Goal: Task Accomplishment & Management: Use online tool/utility

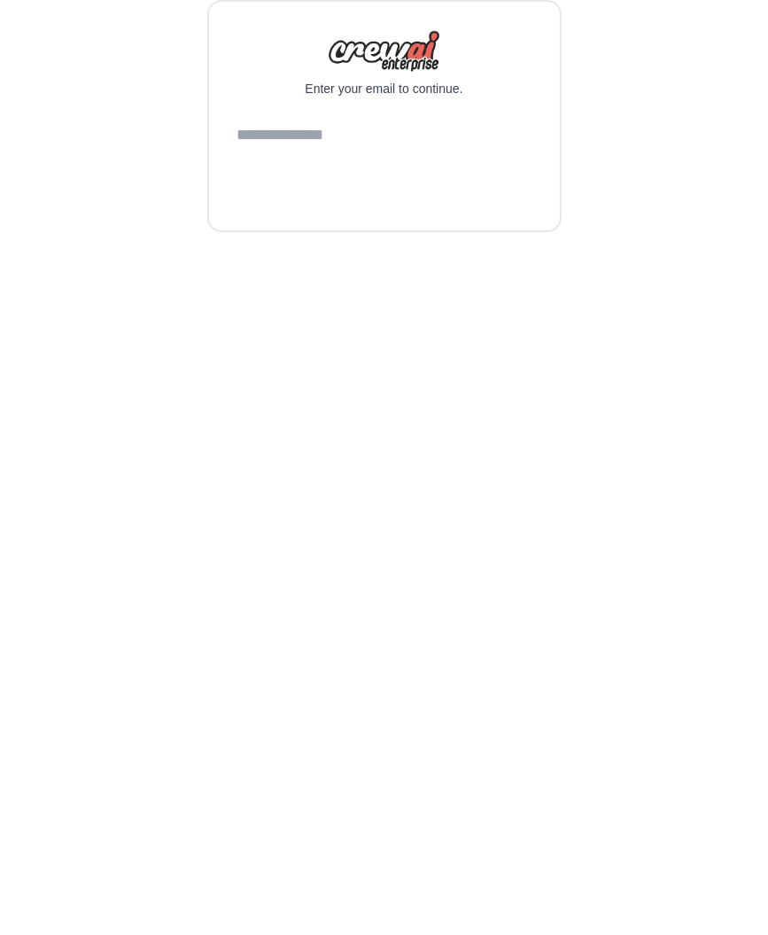
click at [388, 232] on div "Enter your email to continue. Continue" at bounding box center [384, 116] width 355 height 232
click at [382, 160] on input "email" at bounding box center [385, 136] width 294 height 48
type input "**********"
click at [388, 202] on form "**********" at bounding box center [385, 157] width 294 height 90
click at [389, 202] on button "Continue" at bounding box center [385, 181] width 294 height 43
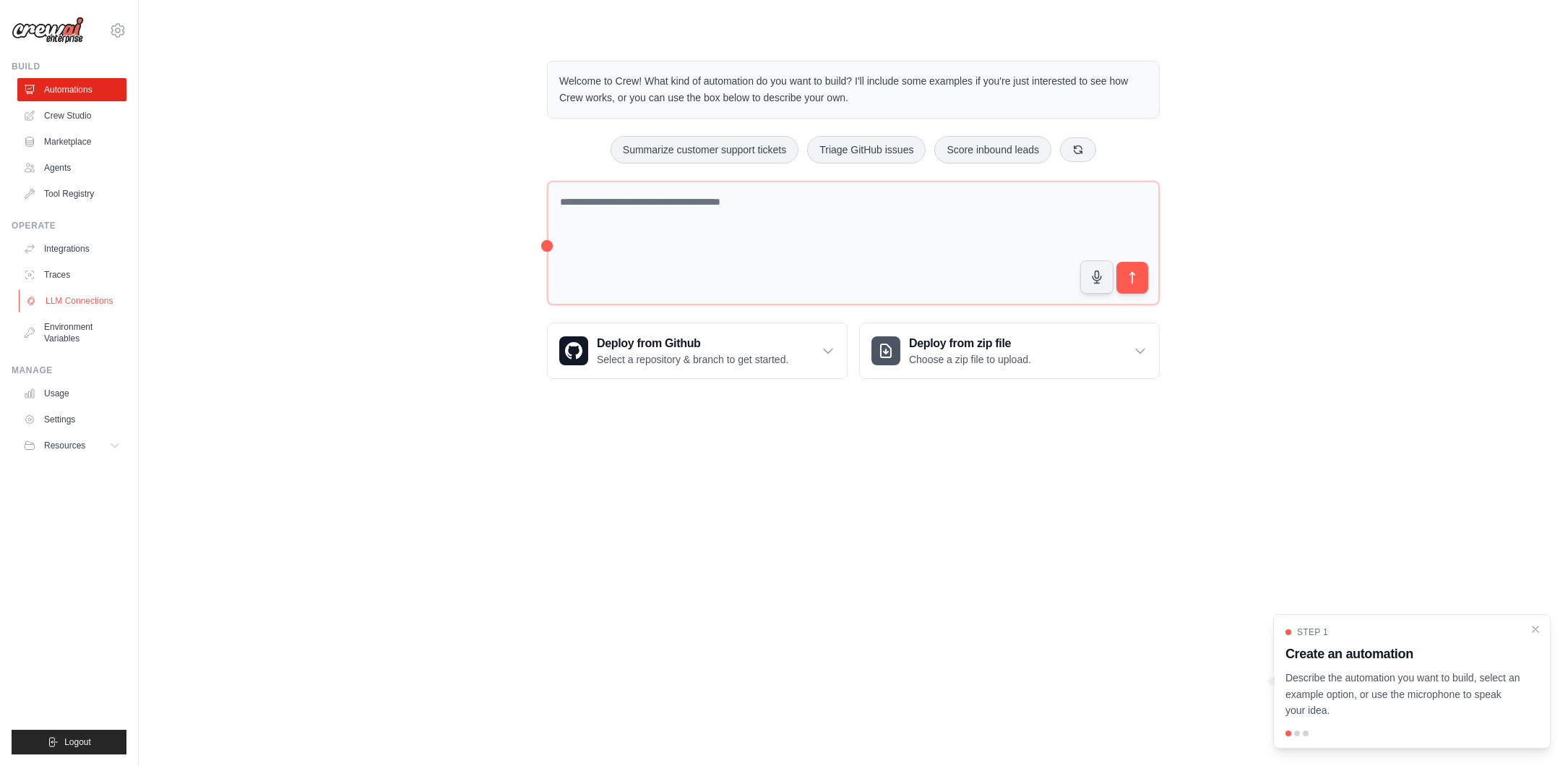
click at [102, 291] on link "LLM Connections" at bounding box center [73, 301] width 109 height 23
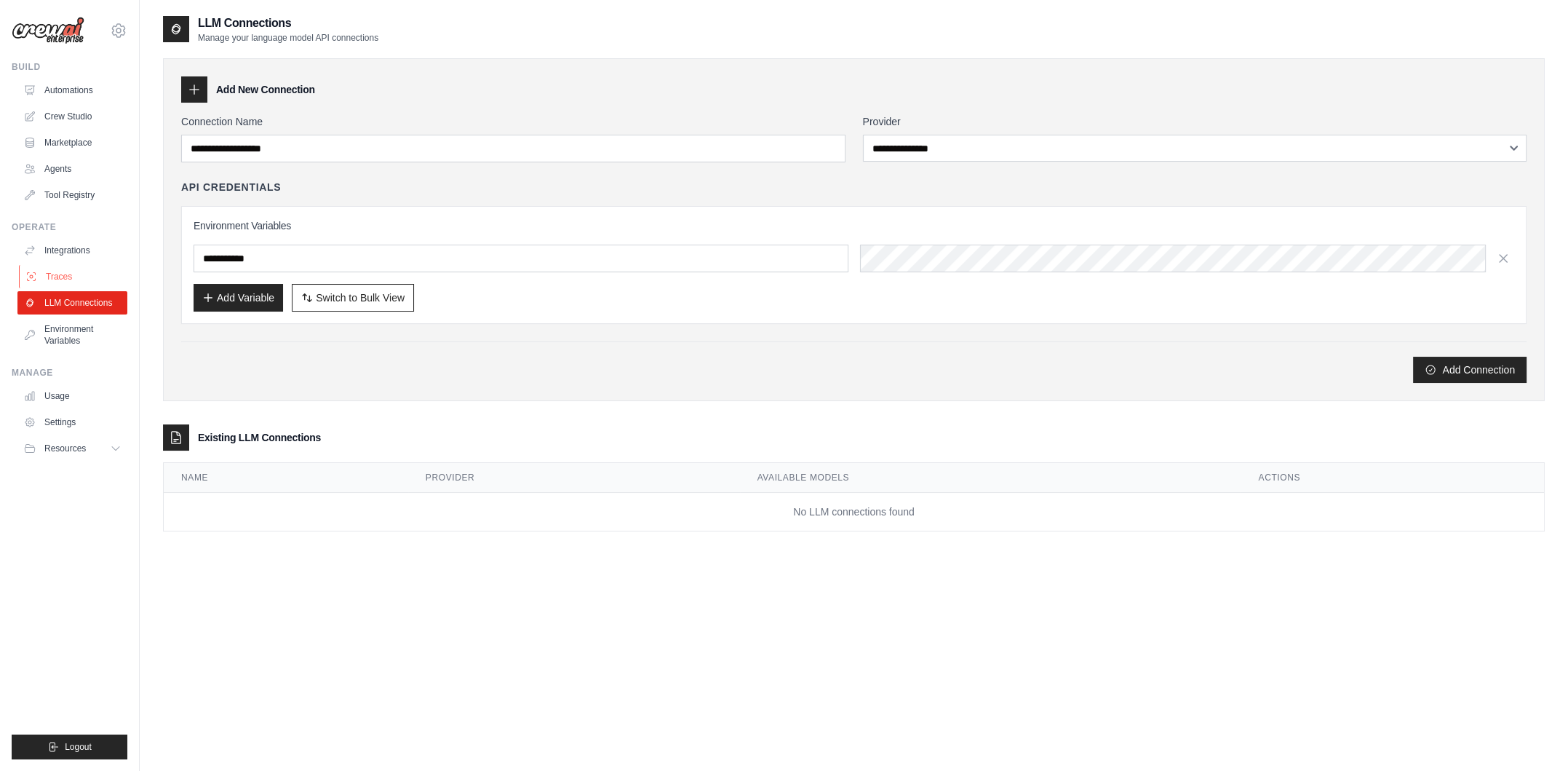
click at [97, 272] on link "Traces" at bounding box center [74, 277] width 110 height 23
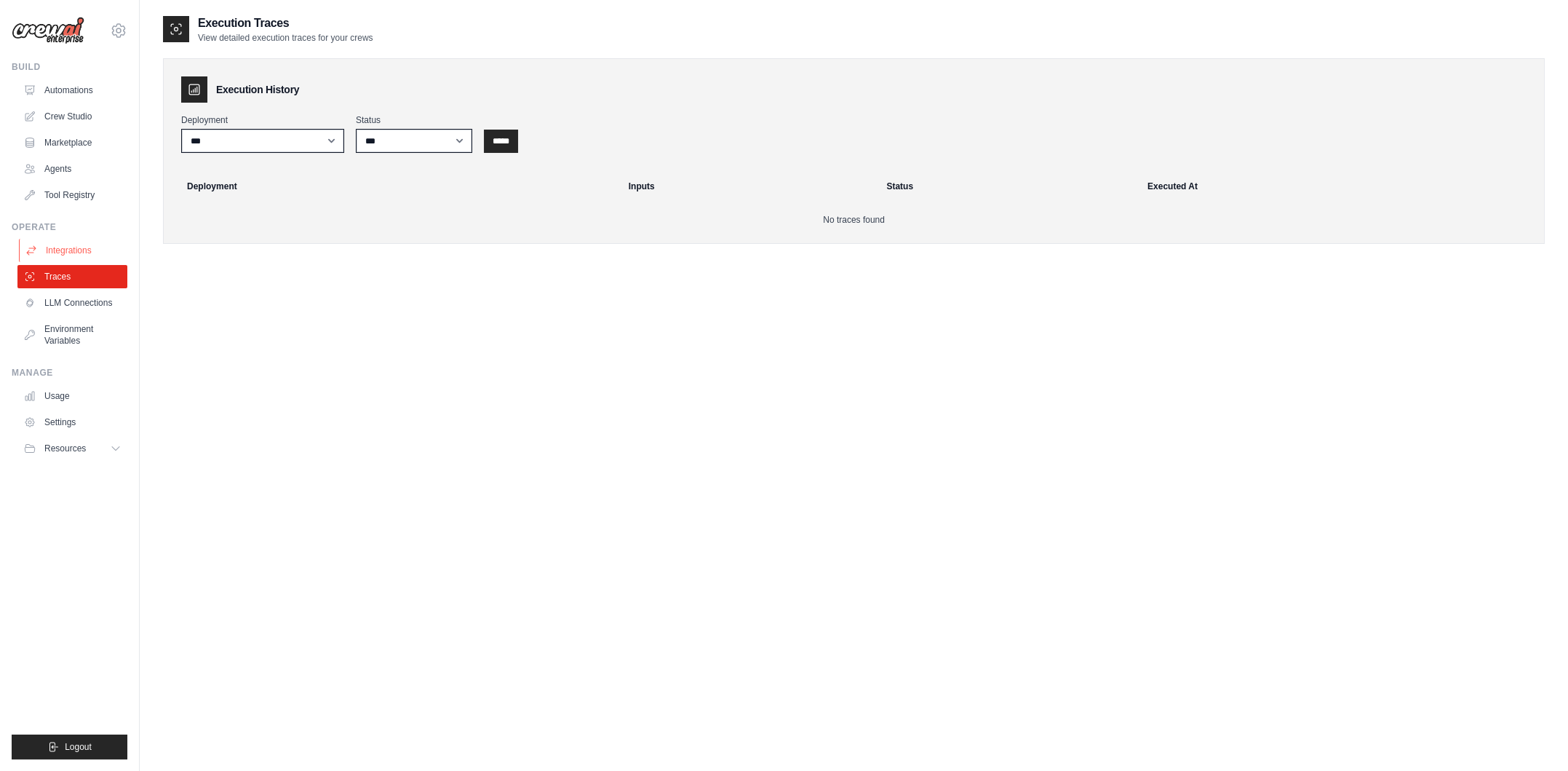
click at [91, 259] on link "Integrations" at bounding box center [74, 250] width 110 height 23
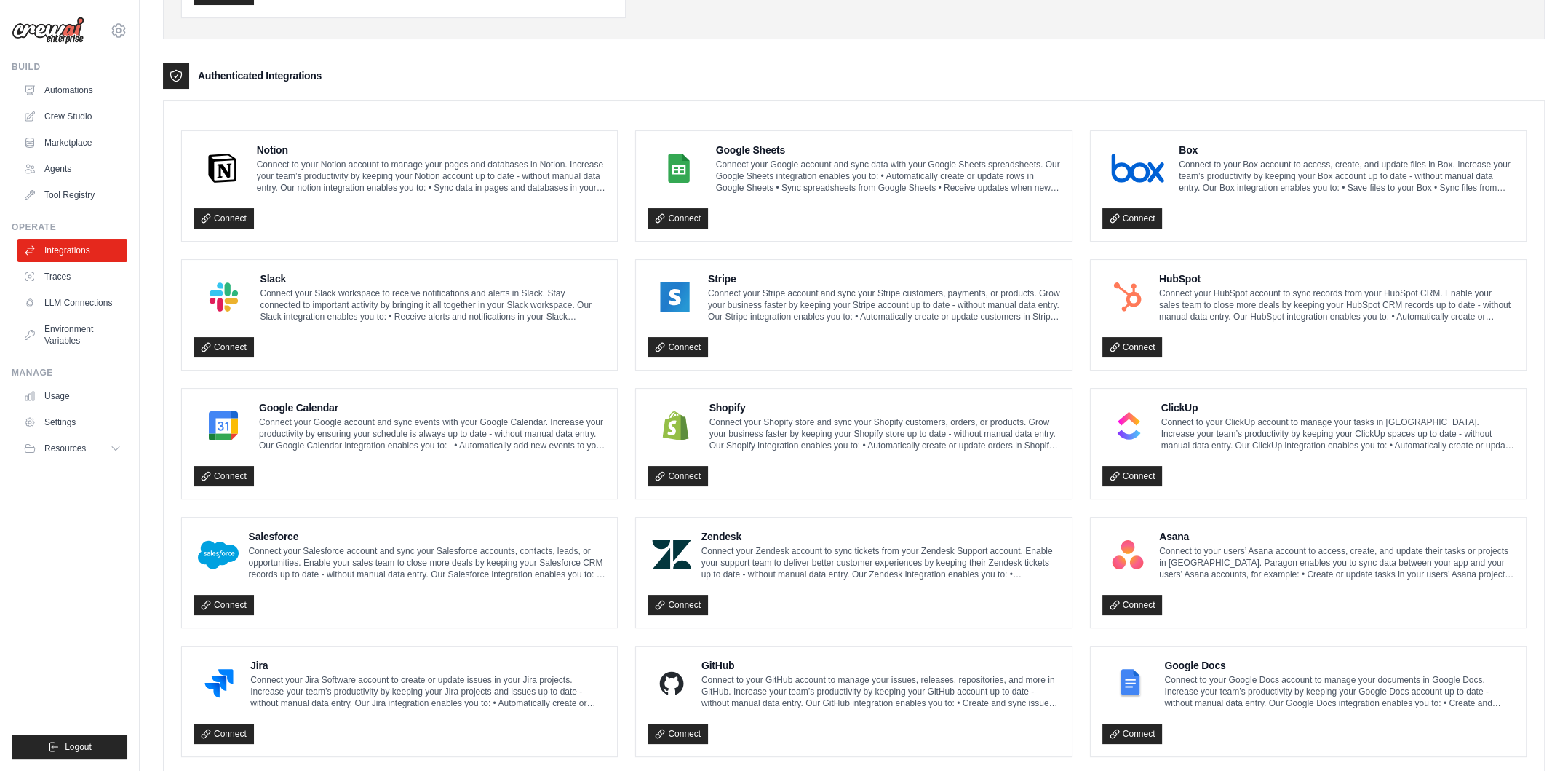
scroll to position [149, 0]
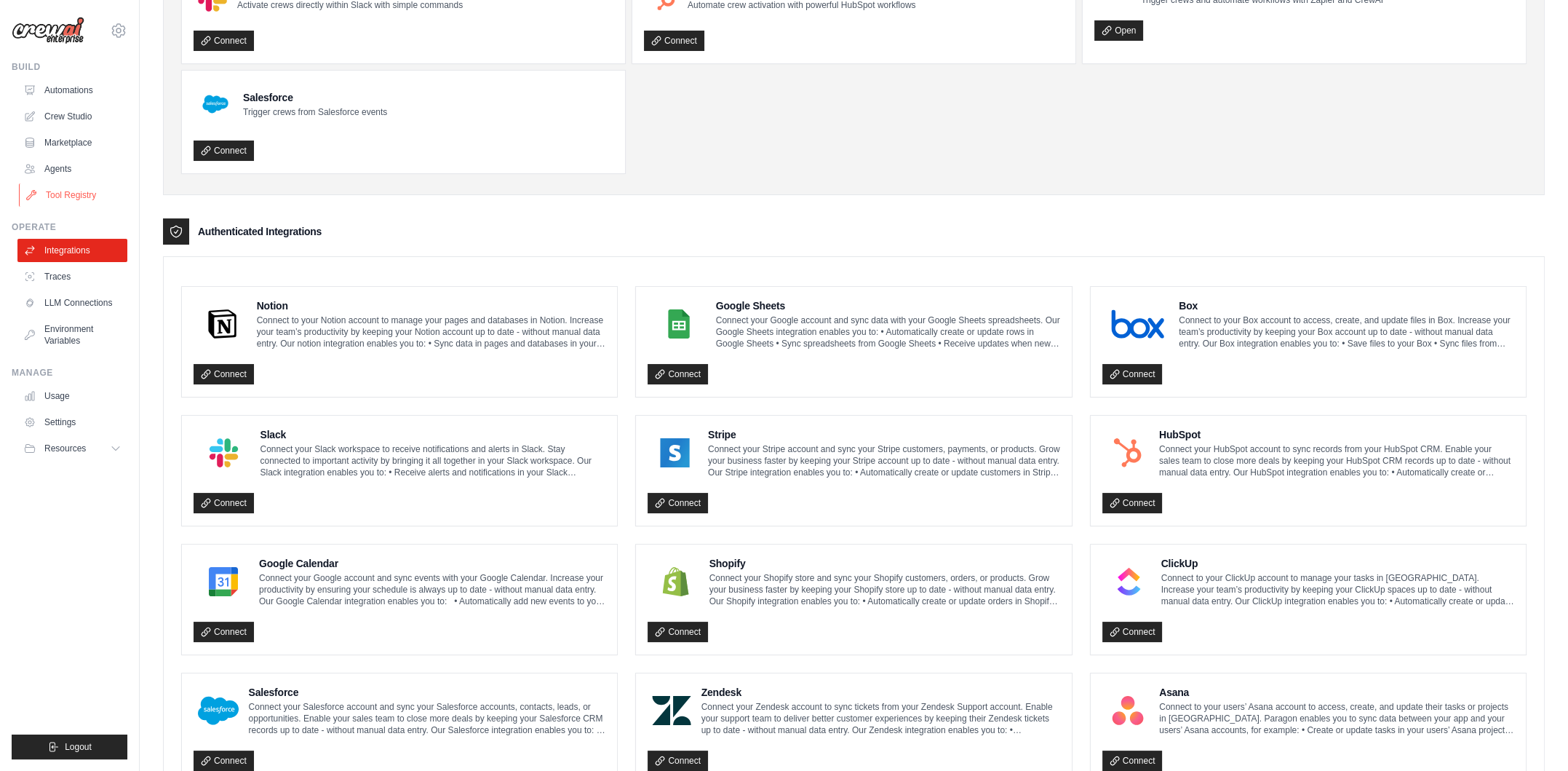
click at [67, 199] on link "Tool Registry" at bounding box center [74, 195] width 110 height 23
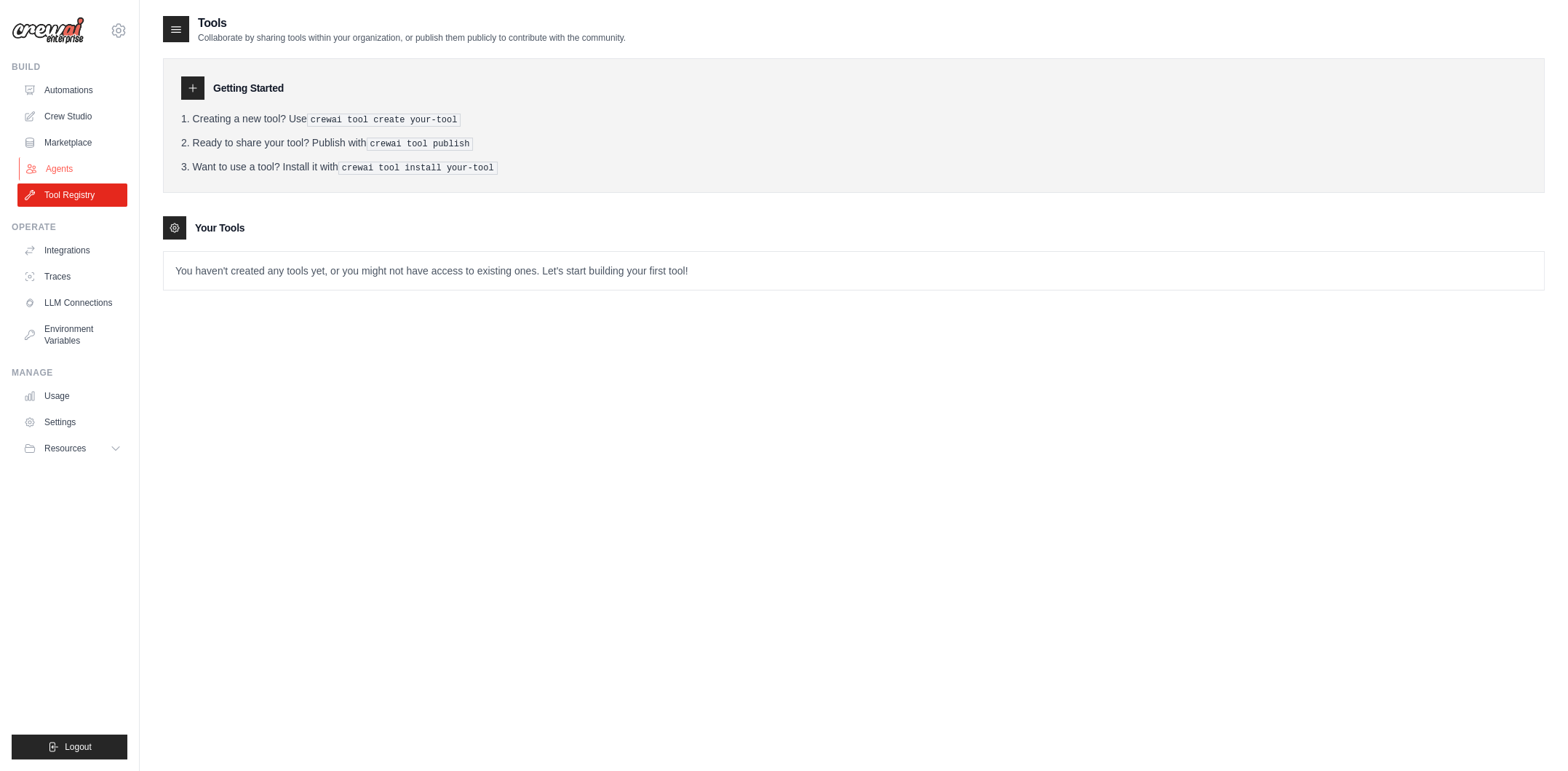
click at [72, 161] on link "Agents" at bounding box center [74, 168] width 110 height 23
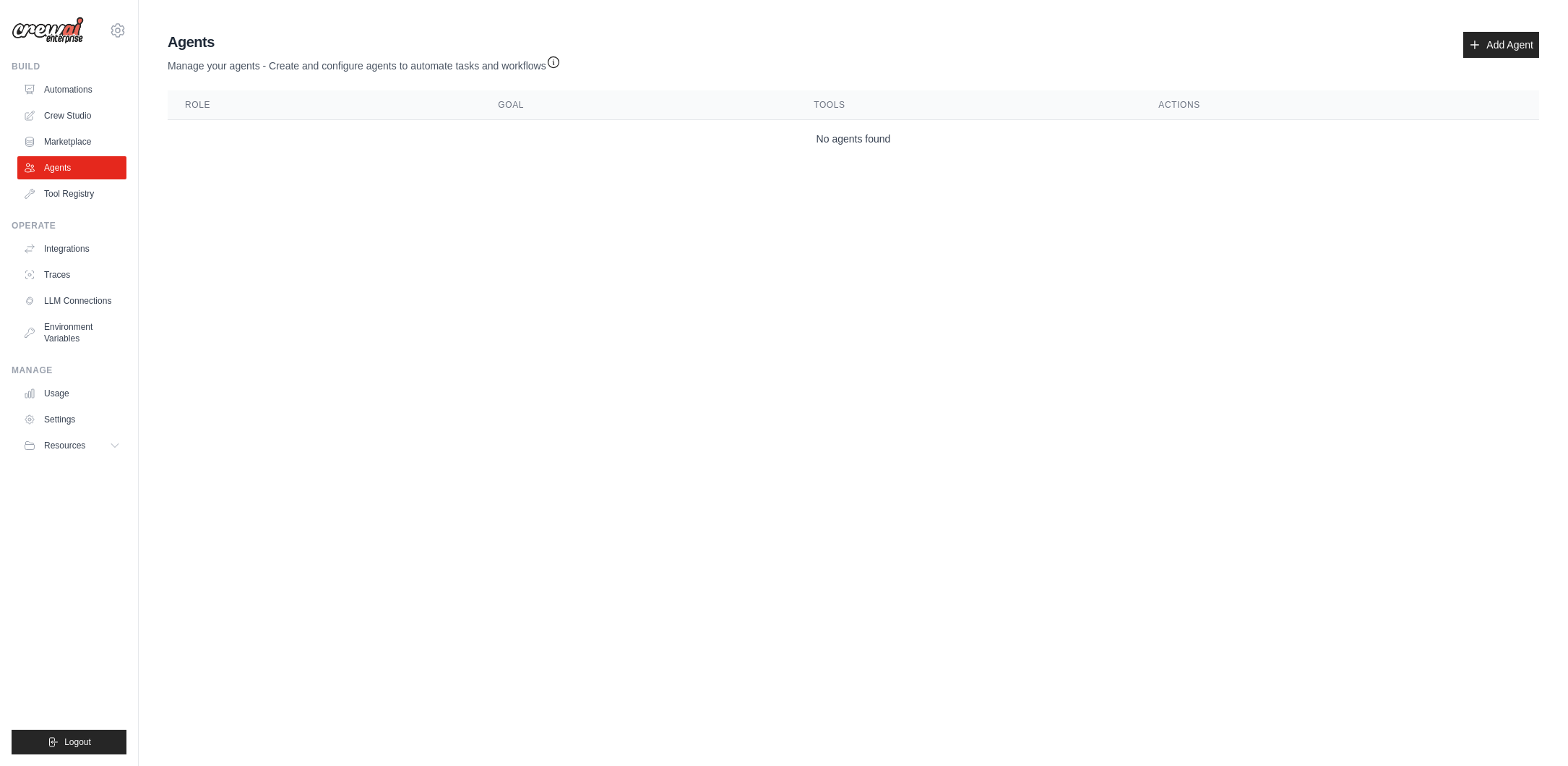
click at [60, 155] on ul "Automations Crew Studio Marketplace Agents Tool Registry" at bounding box center [72, 142] width 109 height 127
click at [65, 145] on link "Marketplace" at bounding box center [73, 142] width 109 height 23
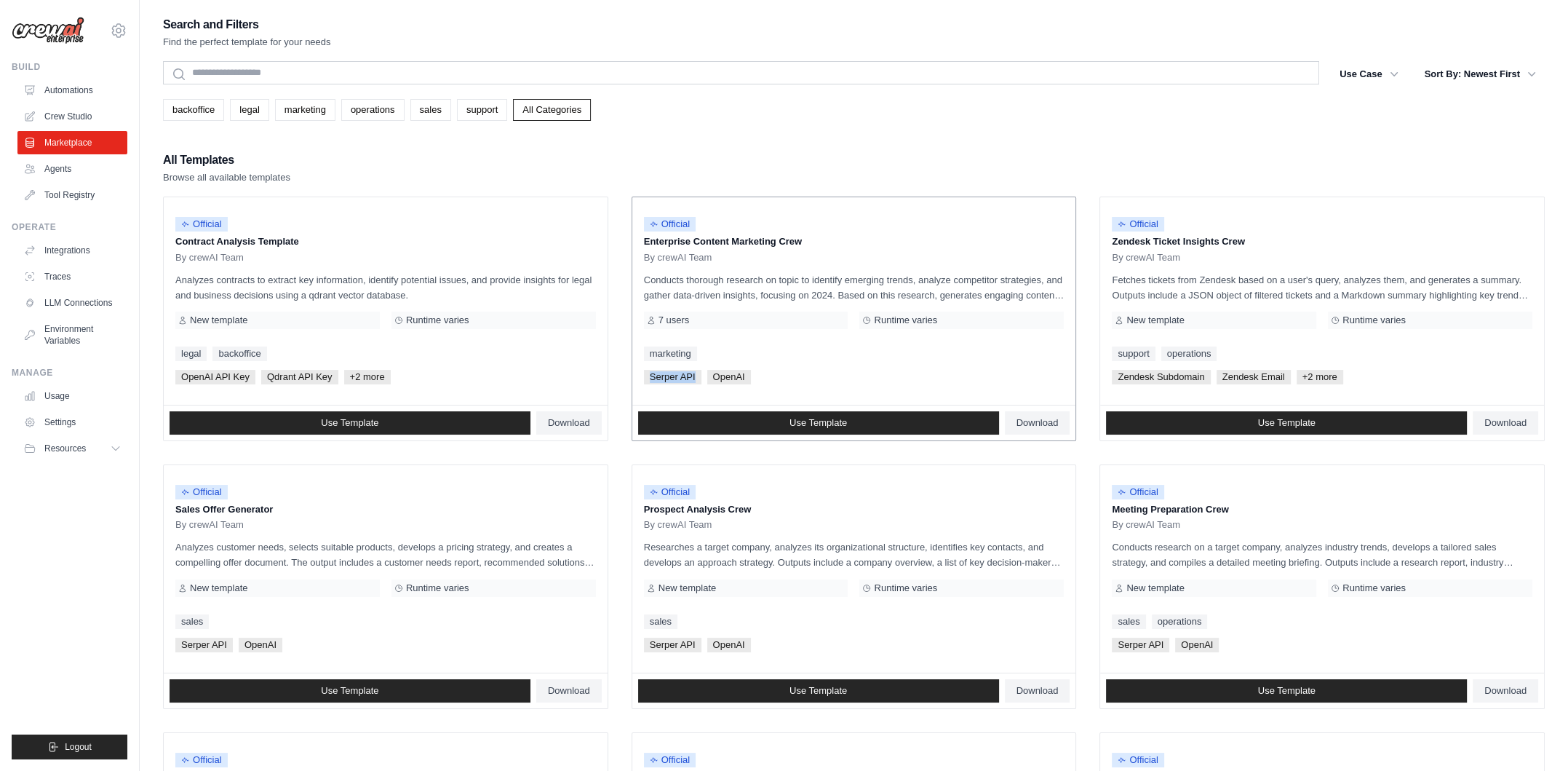
drag, startPoint x: 643, startPoint y: 369, endPoint x: 695, endPoint y: 381, distance: 53.4
click at [630, 381] on div "Official Enterprise Content Marketing Crew By crewAI Team Conducts thorough res…" at bounding box center [854, 301] width 444 height 208
click at [630, 375] on span "OpenAI" at bounding box center [729, 377] width 44 height 15
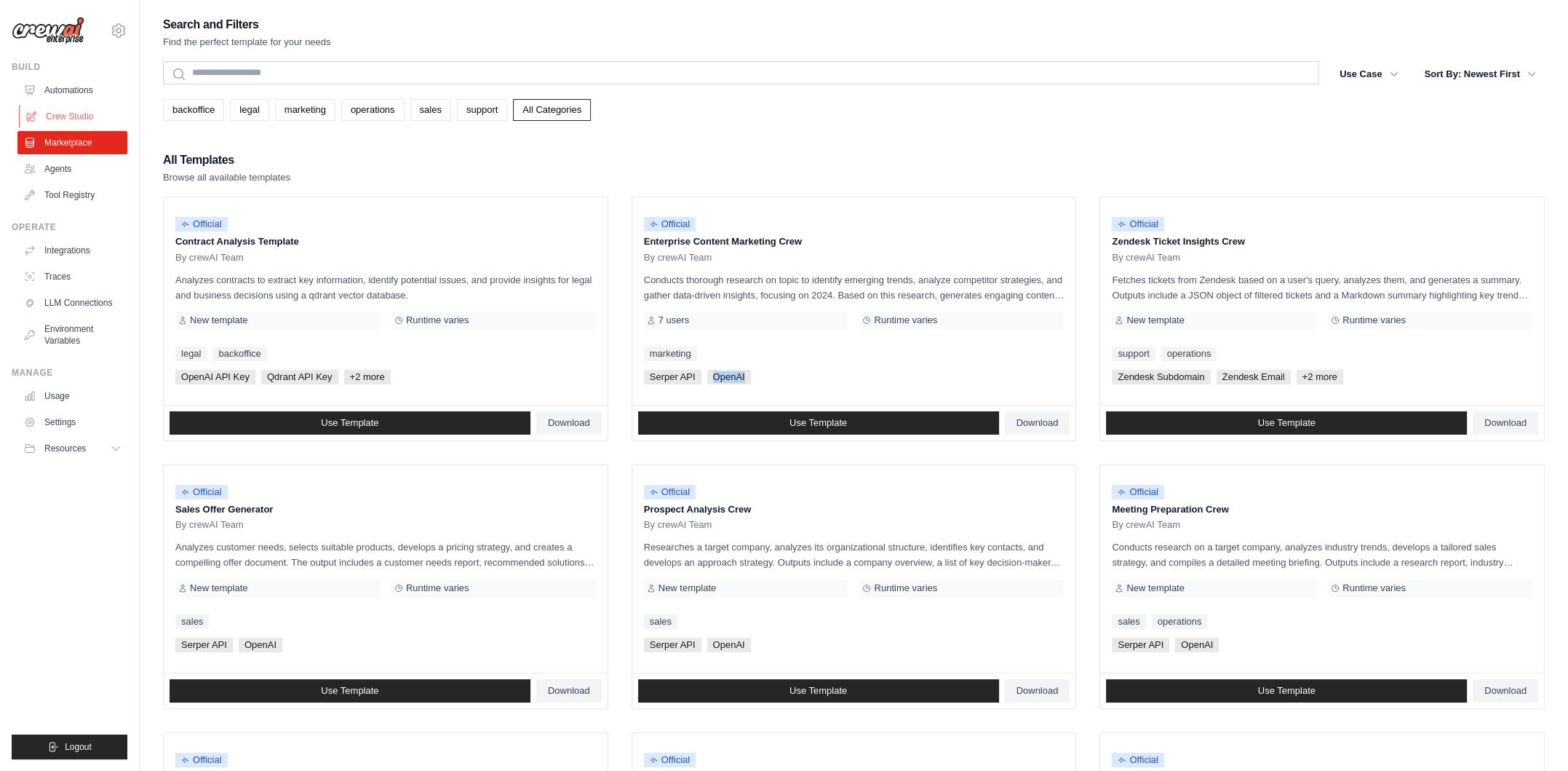
click at [67, 124] on link "Crew Studio" at bounding box center [74, 117] width 110 height 23
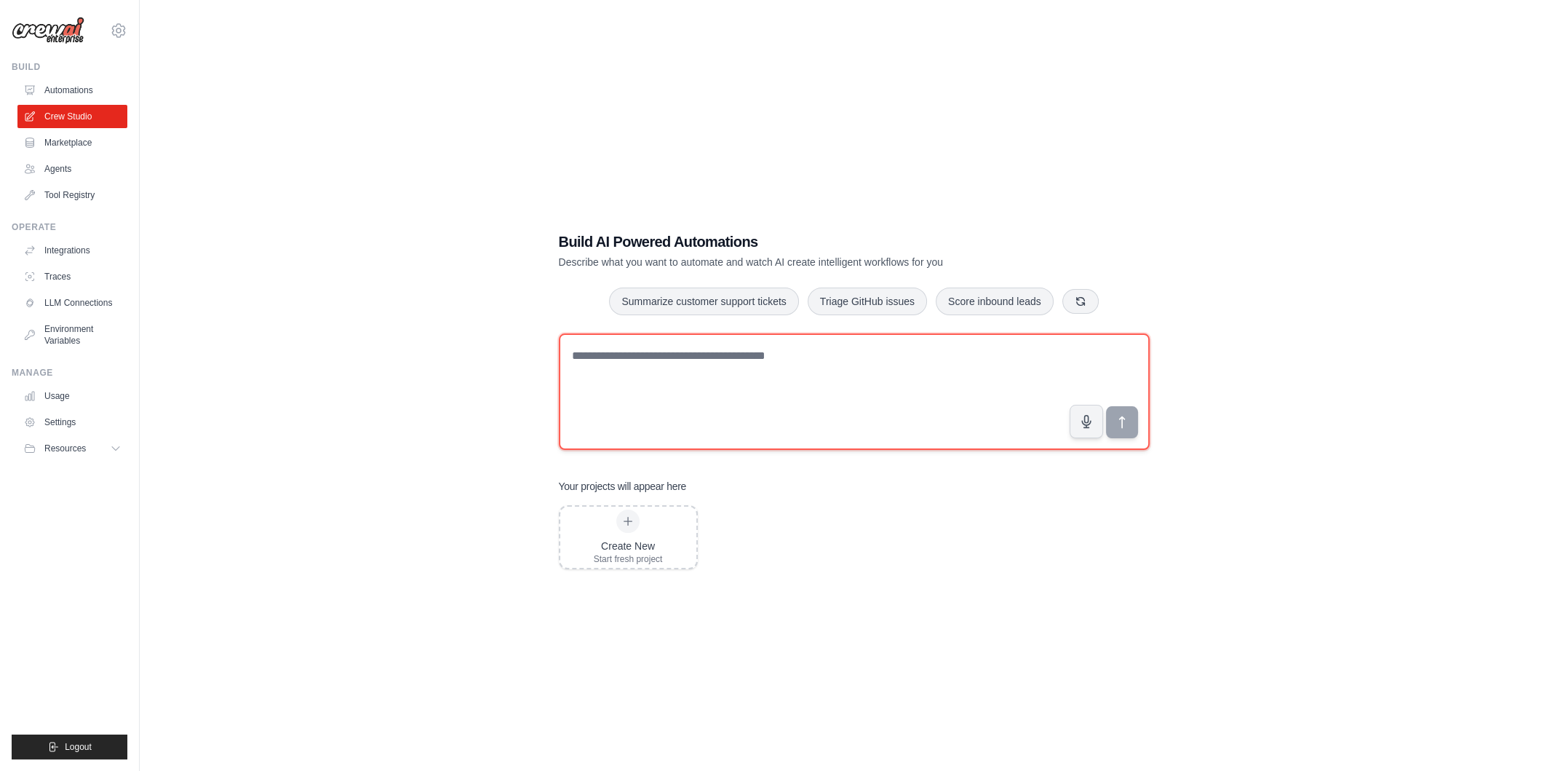
click at [735, 336] on textarea at bounding box center [855, 392] width 591 height 117
click at [708, 358] on textarea at bounding box center [855, 392] width 591 height 117
type textarea "*"
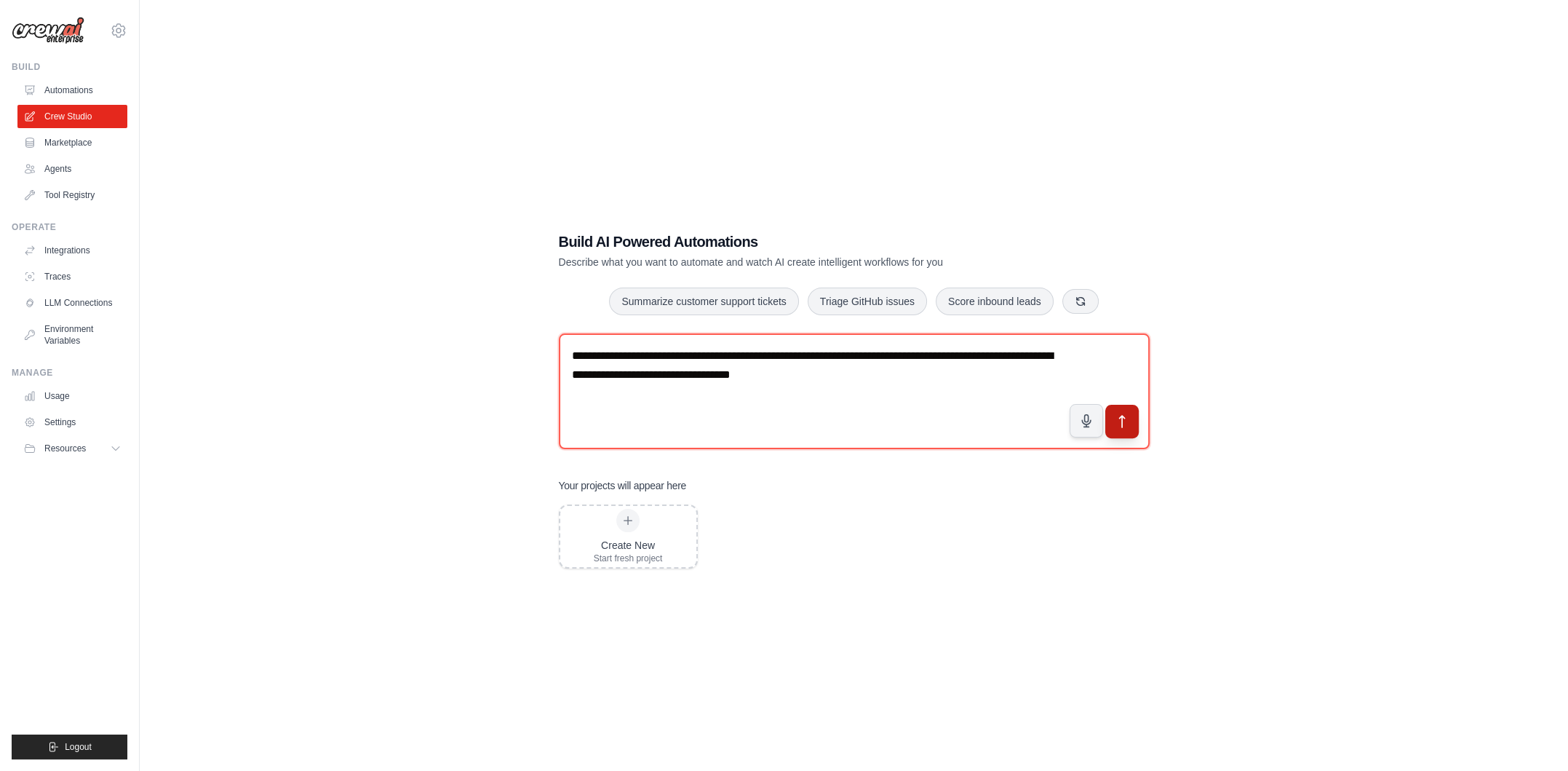
type textarea "**********"
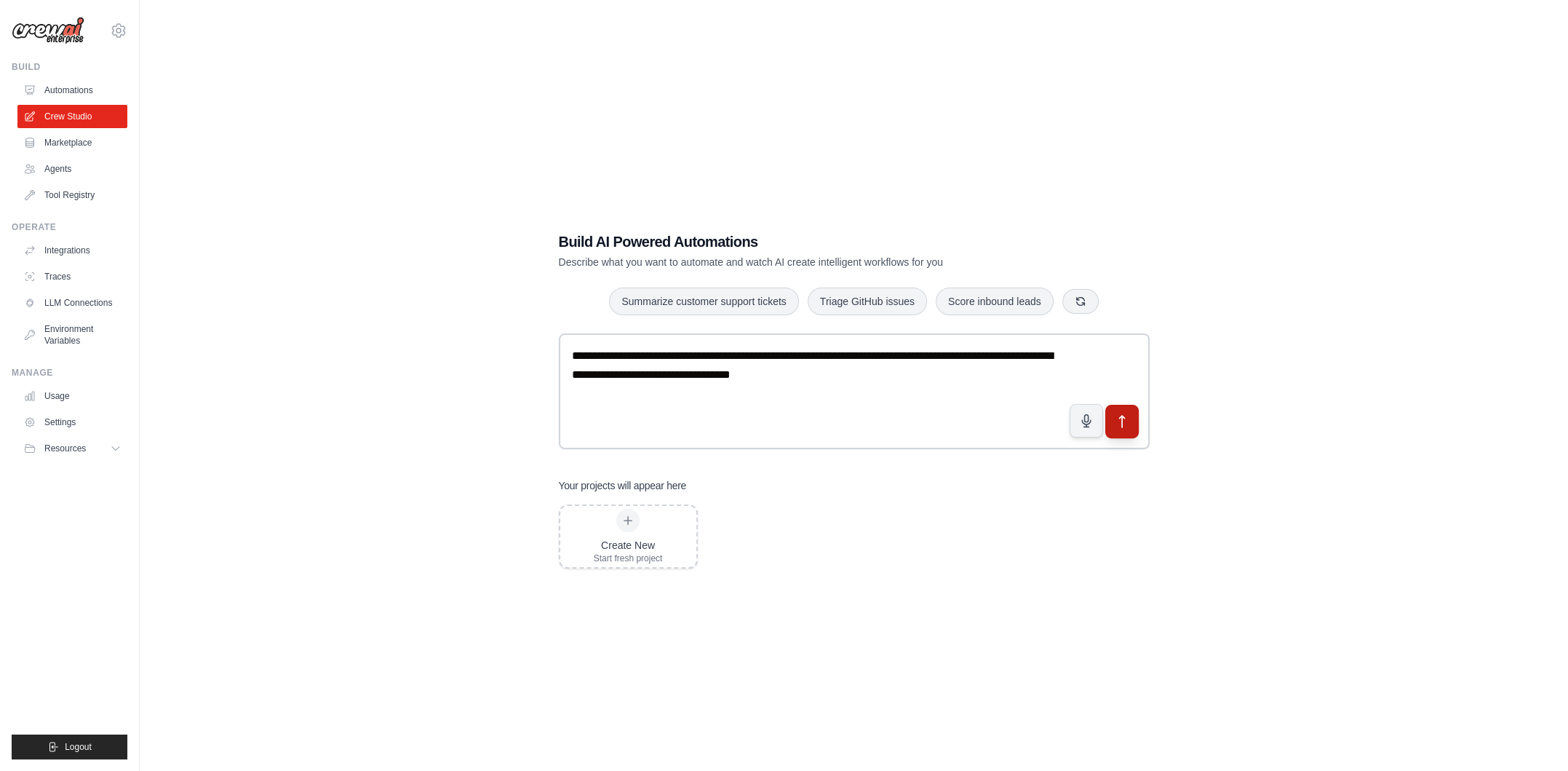
click at [1128, 432] on button "submit" at bounding box center [1121, 421] width 34 height 34
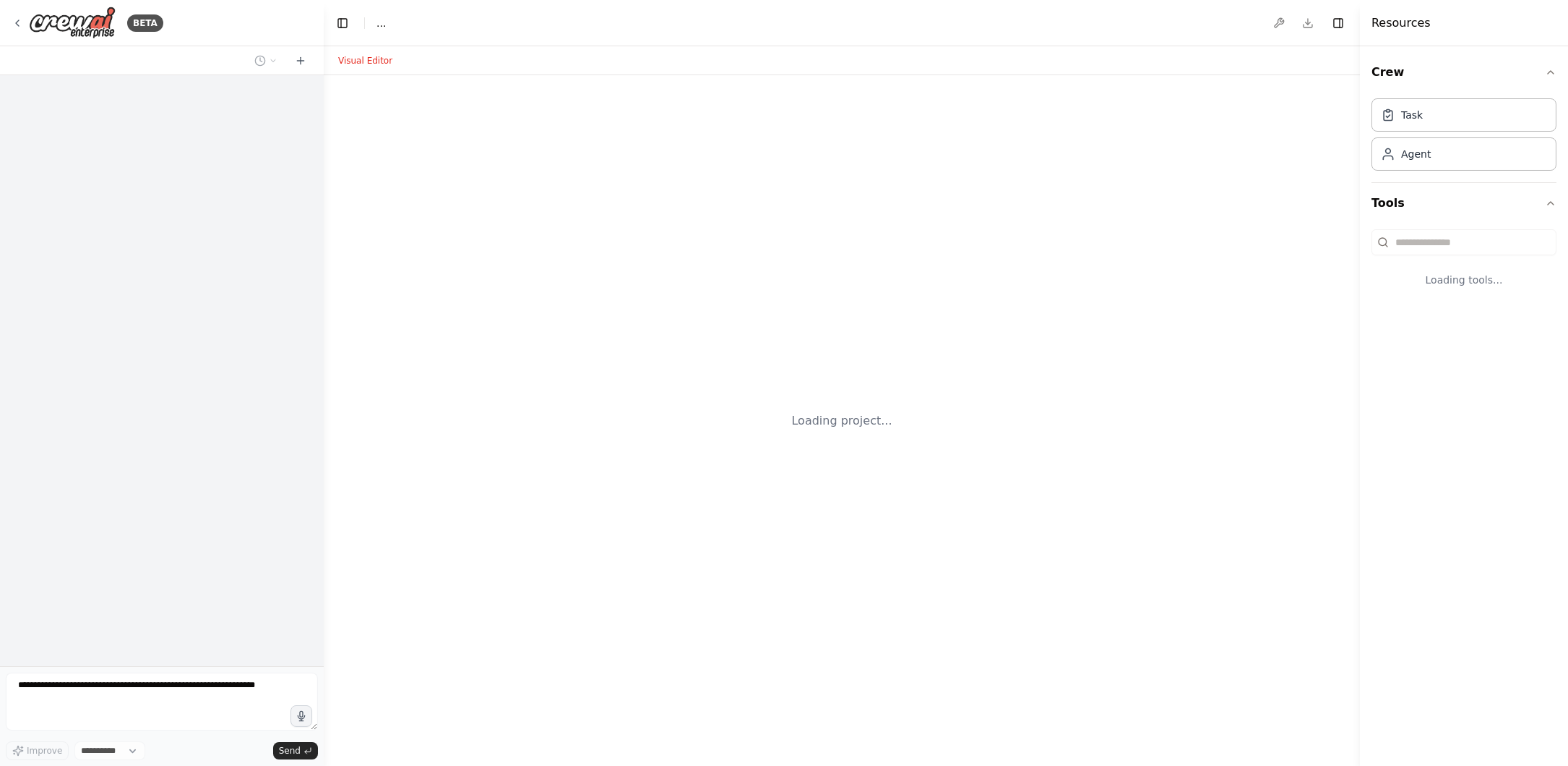
select select "****"
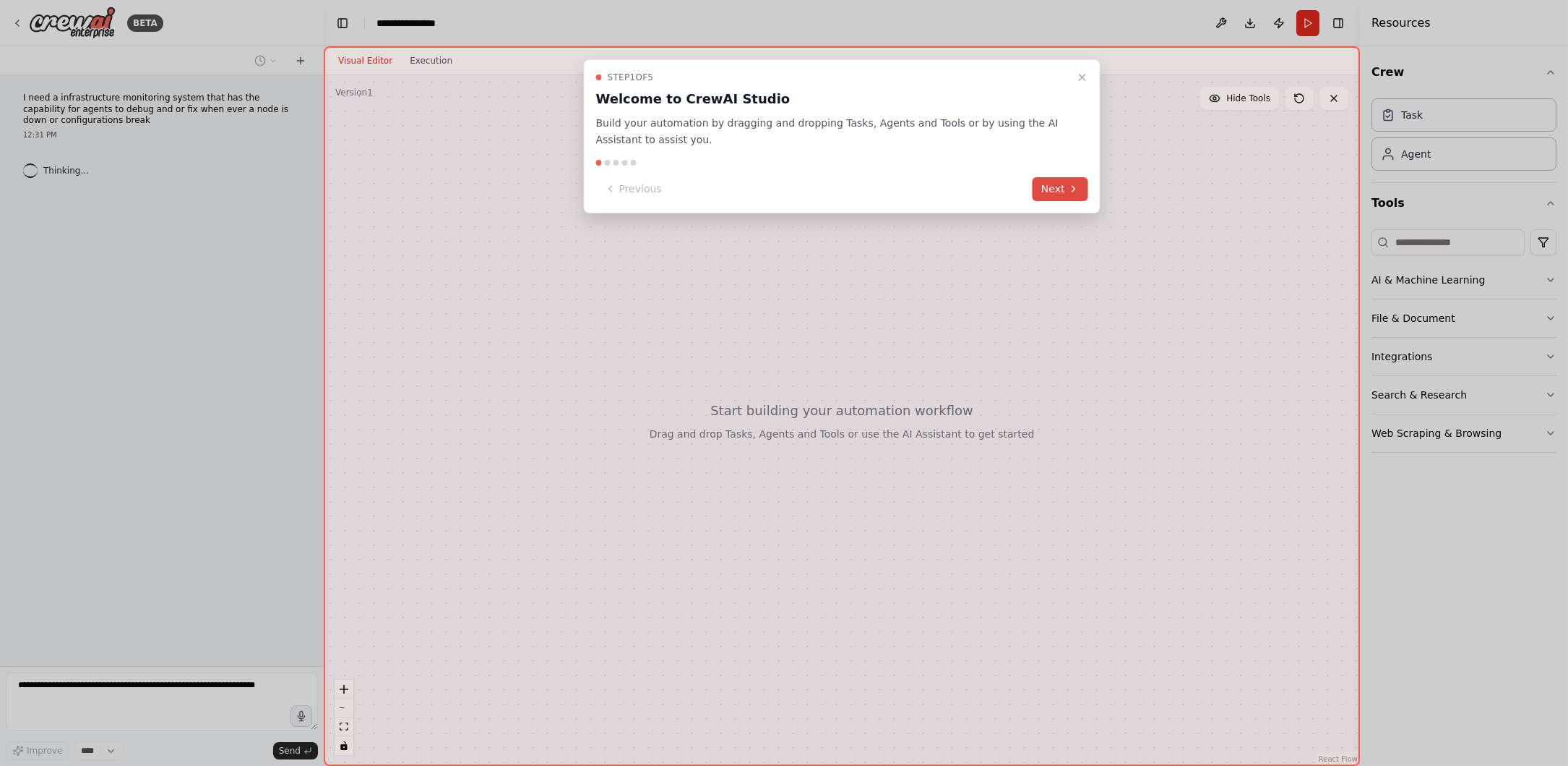
click at [1062, 187] on button "Next" at bounding box center [1061, 188] width 55 height 24
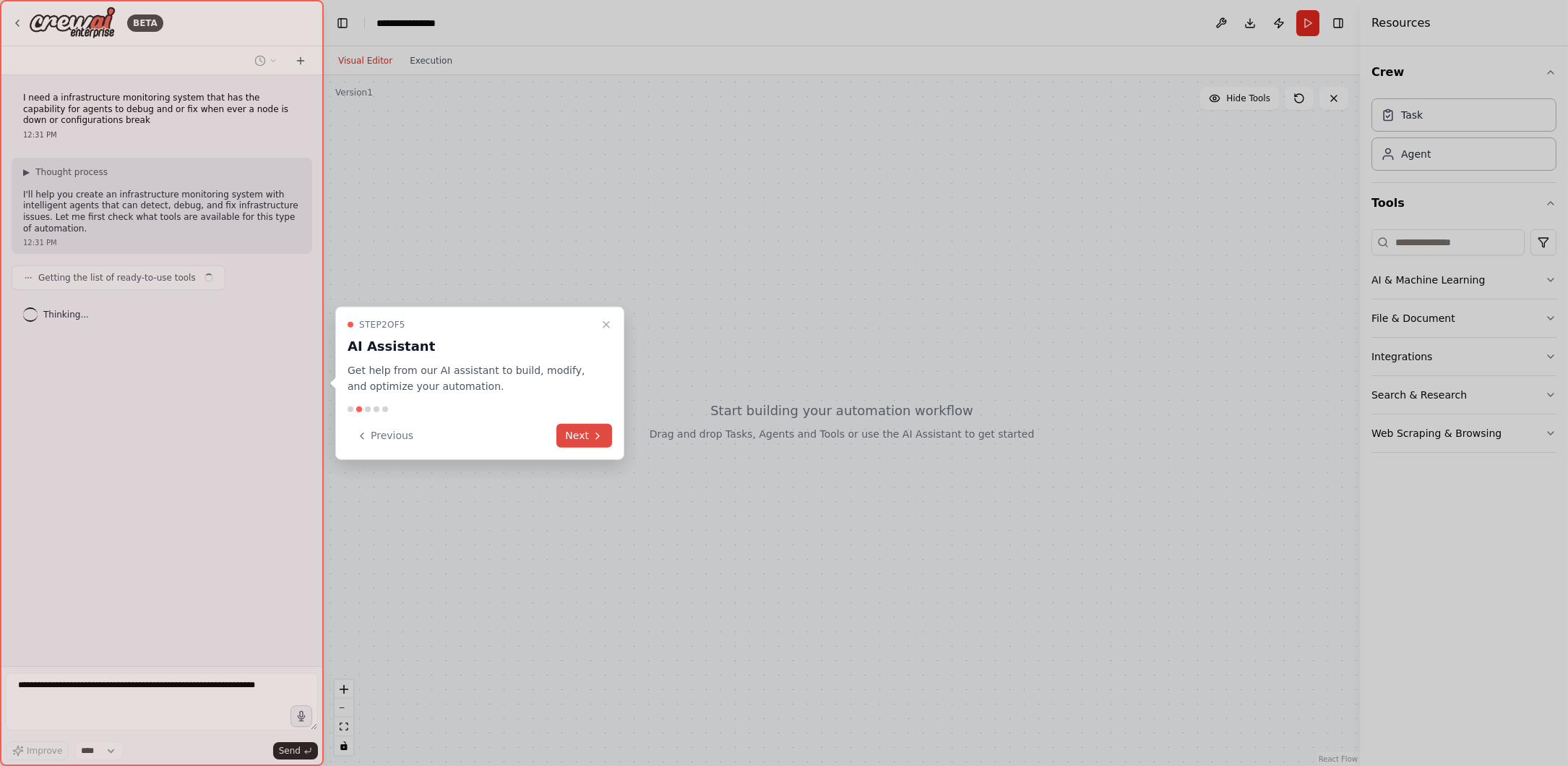
click at [585, 435] on button "Next" at bounding box center [585, 435] width 55 height 24
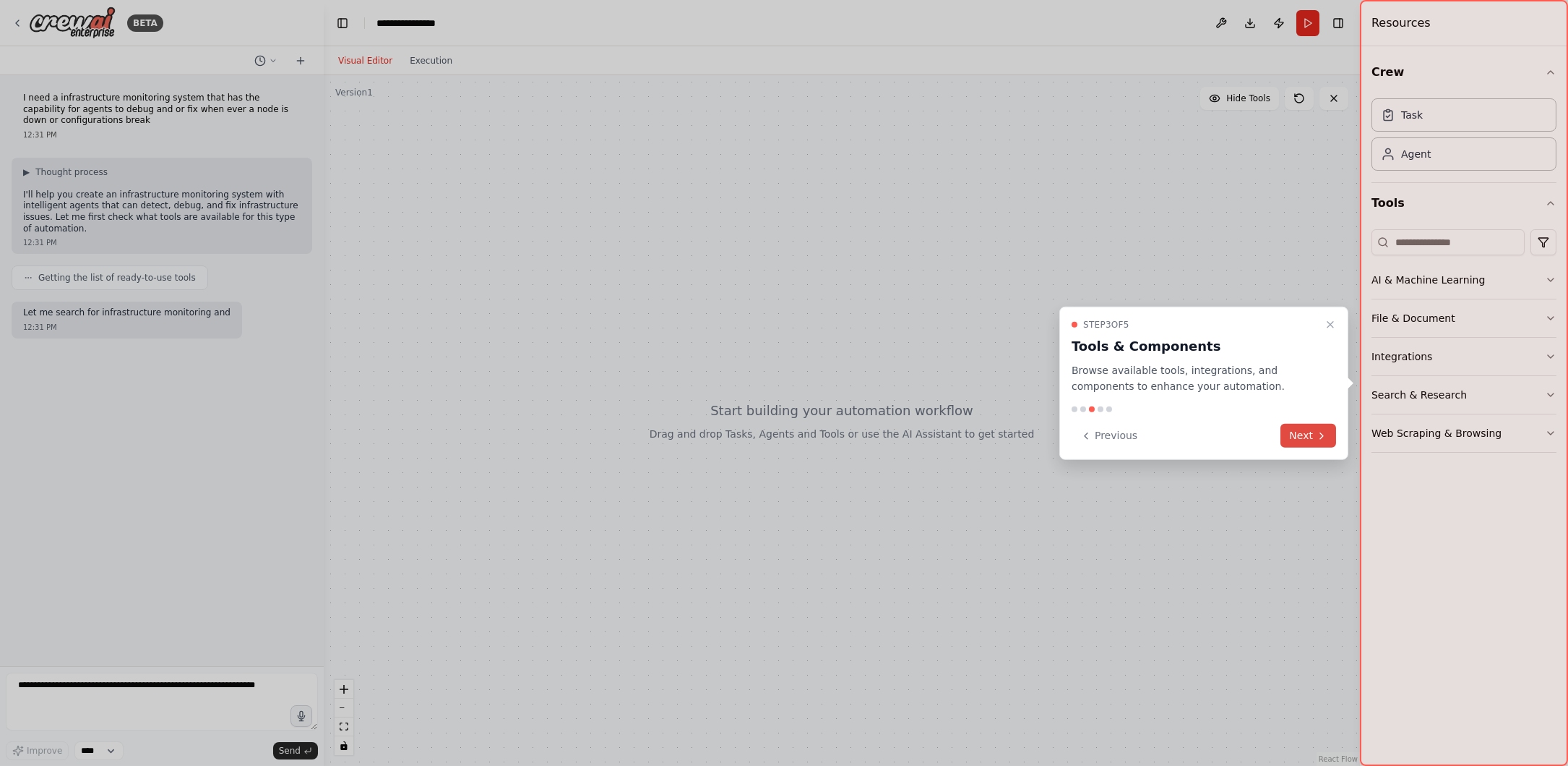
drag, startPoint x: 1320, startPoint y: 430, endPoint x: 1305, endPoint y: 432, distance: 15.1
click at [1320, 430] on icon at bounding box center [1322, 436] width 11 height 11
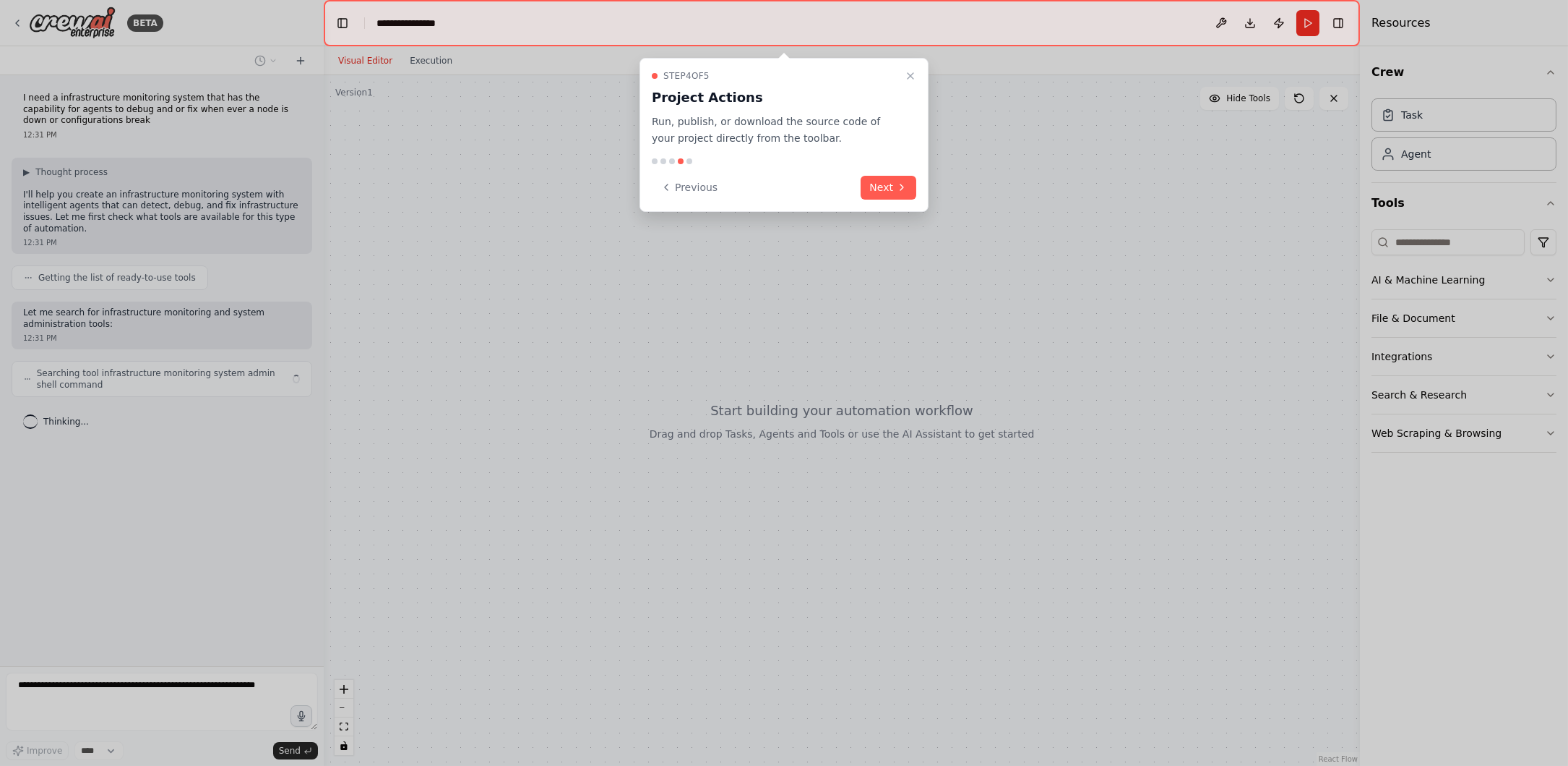
click at [915, 196] on button "Next" at bounding box center [889, 187] width 55 height 24
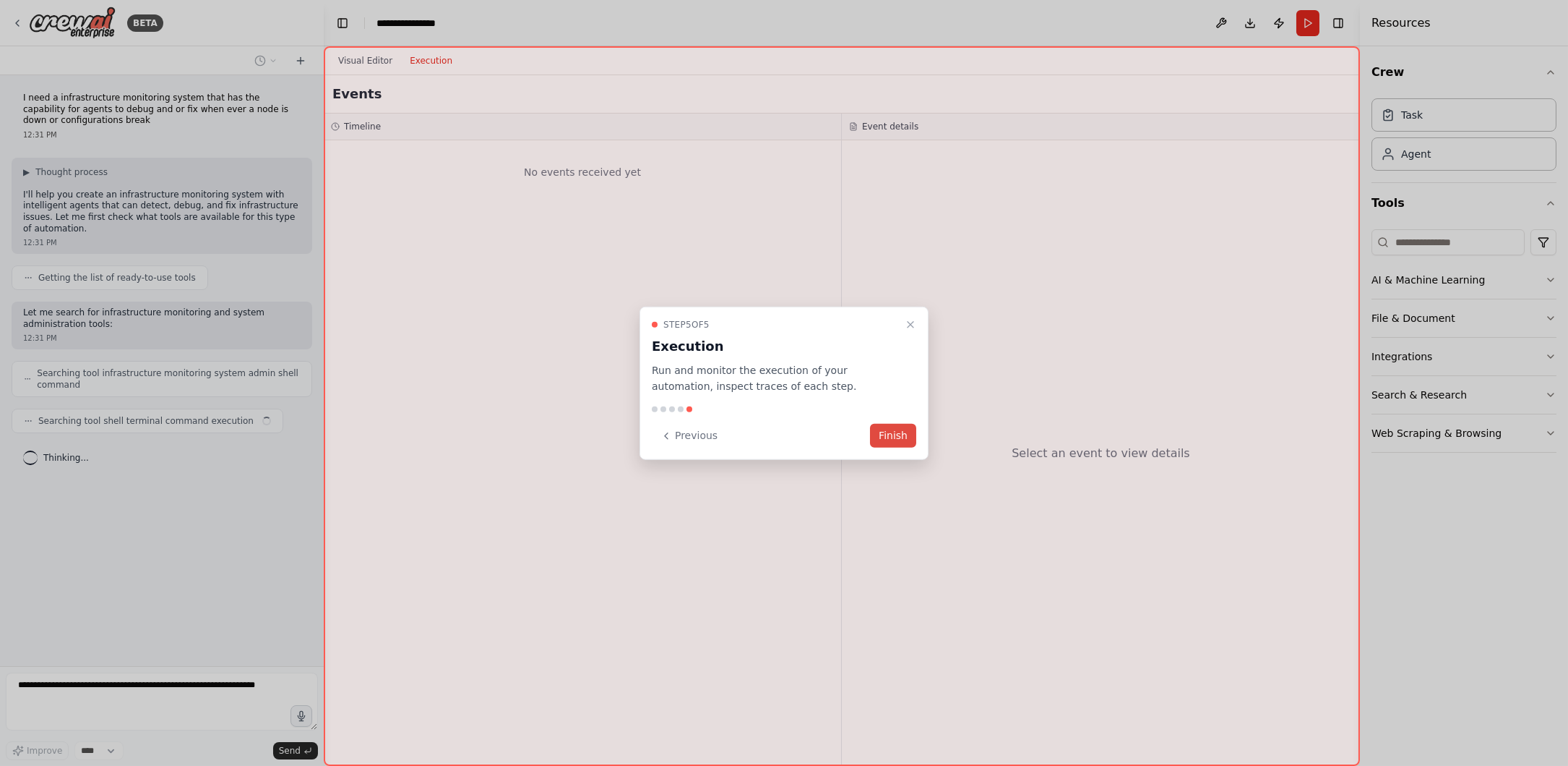
click at [899, 442] on button "Finish" at bounding box center [893, 435] width 46 height 24
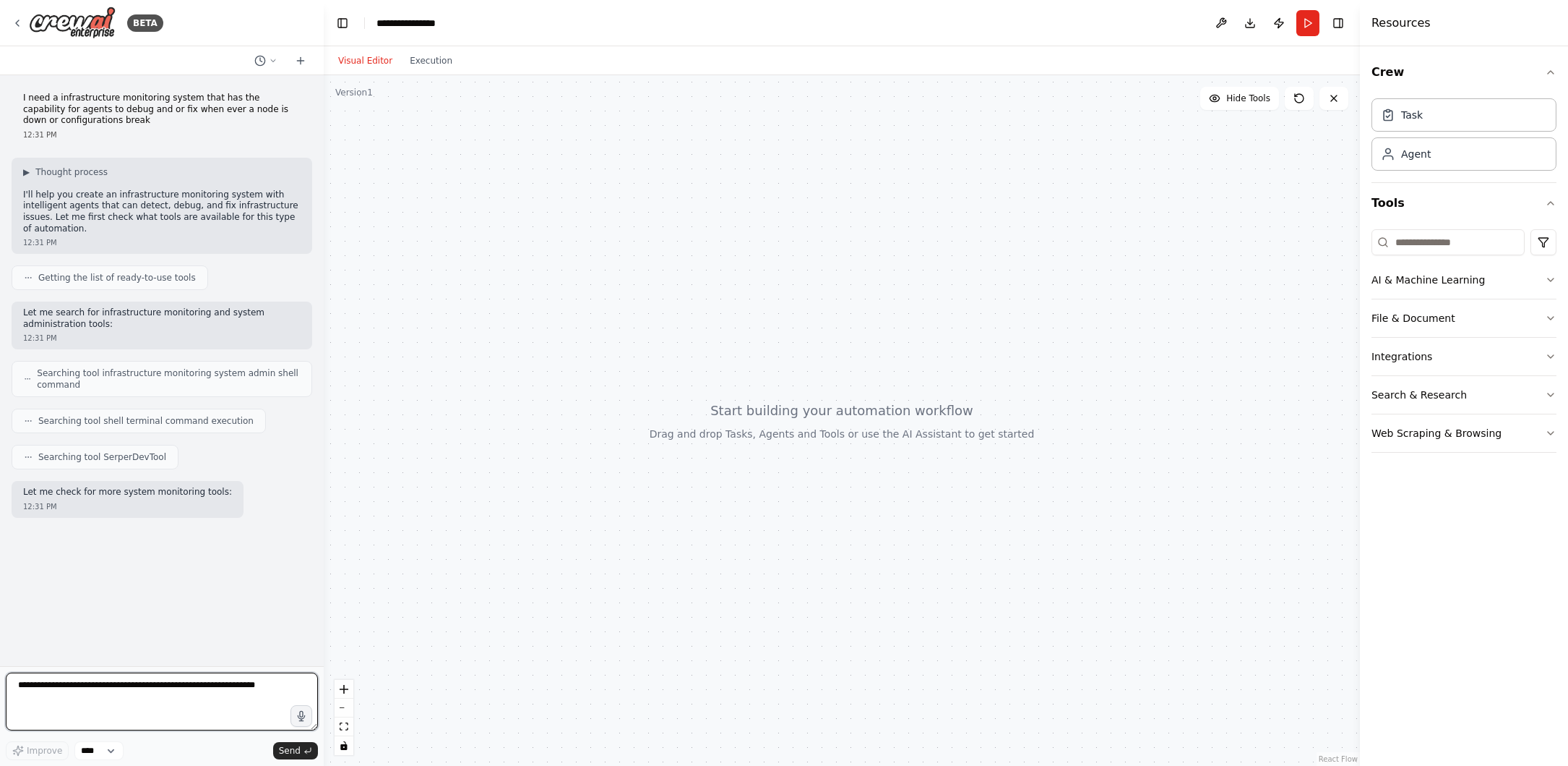
click at [158, 695] on textarea at bounding box center [161, 701] width 312 height 58
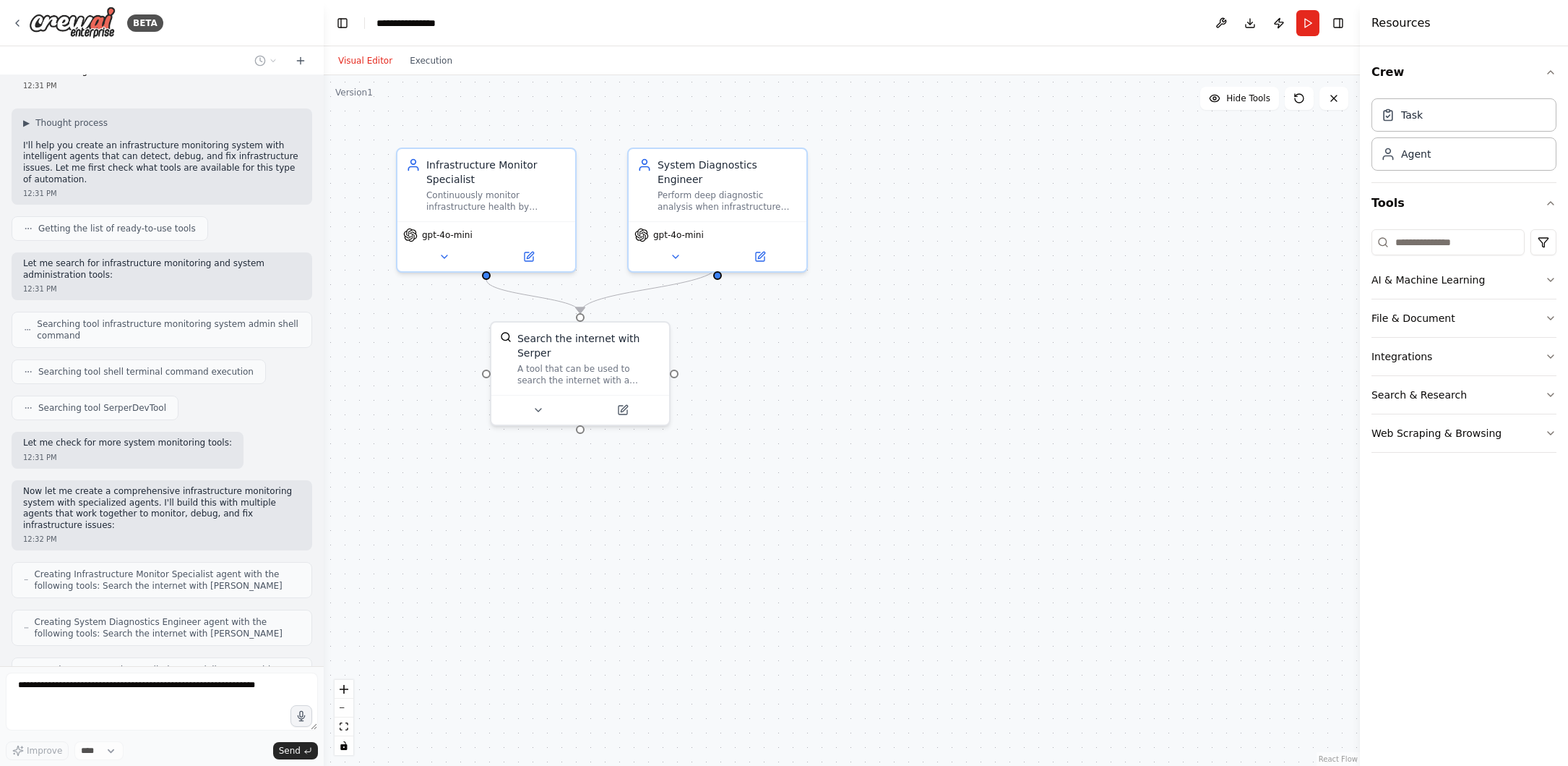
scroll to position [96, 0]
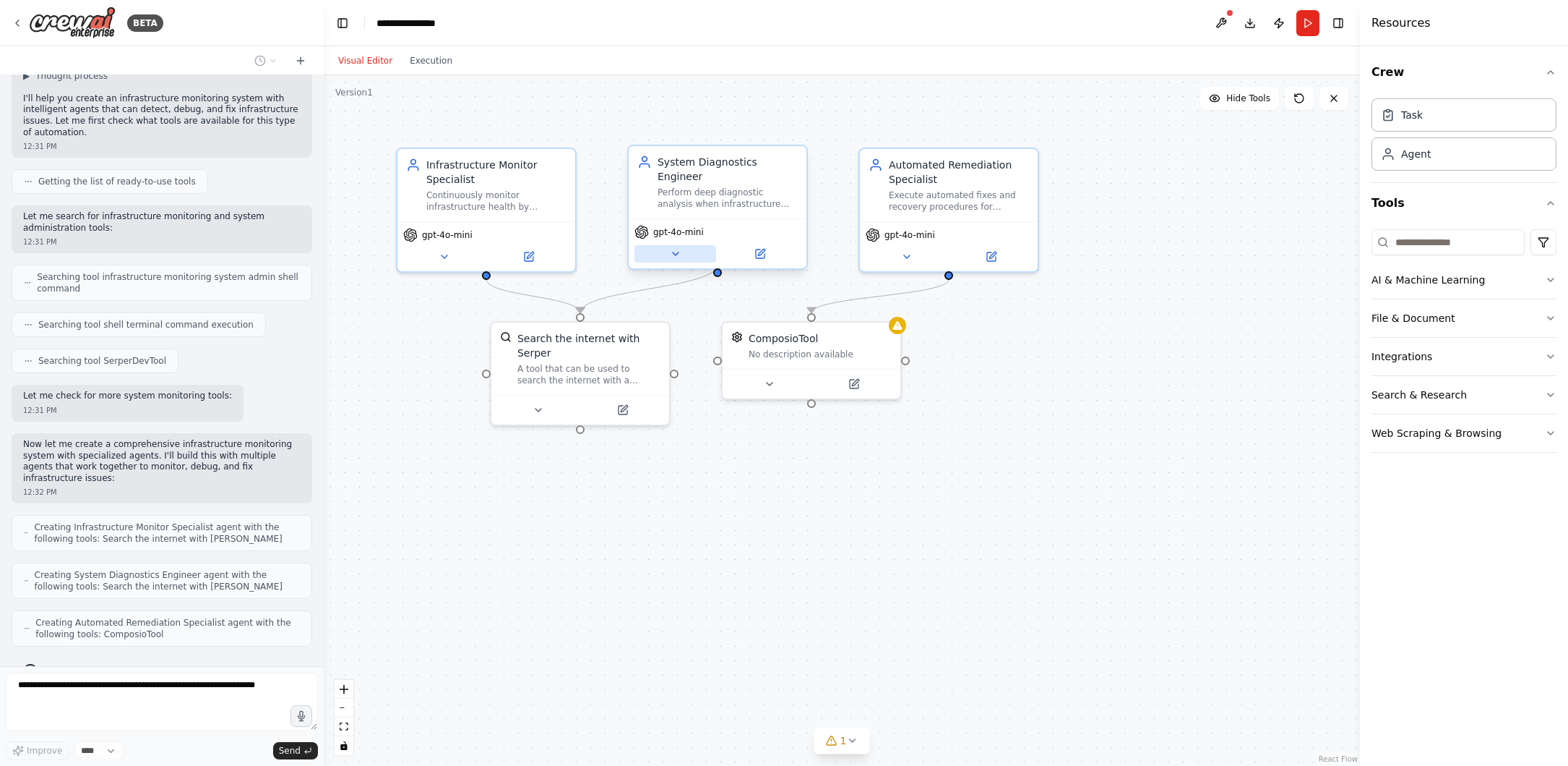
click at [674, 248] on icon at bounding box center [676, 254] width 11 height 11
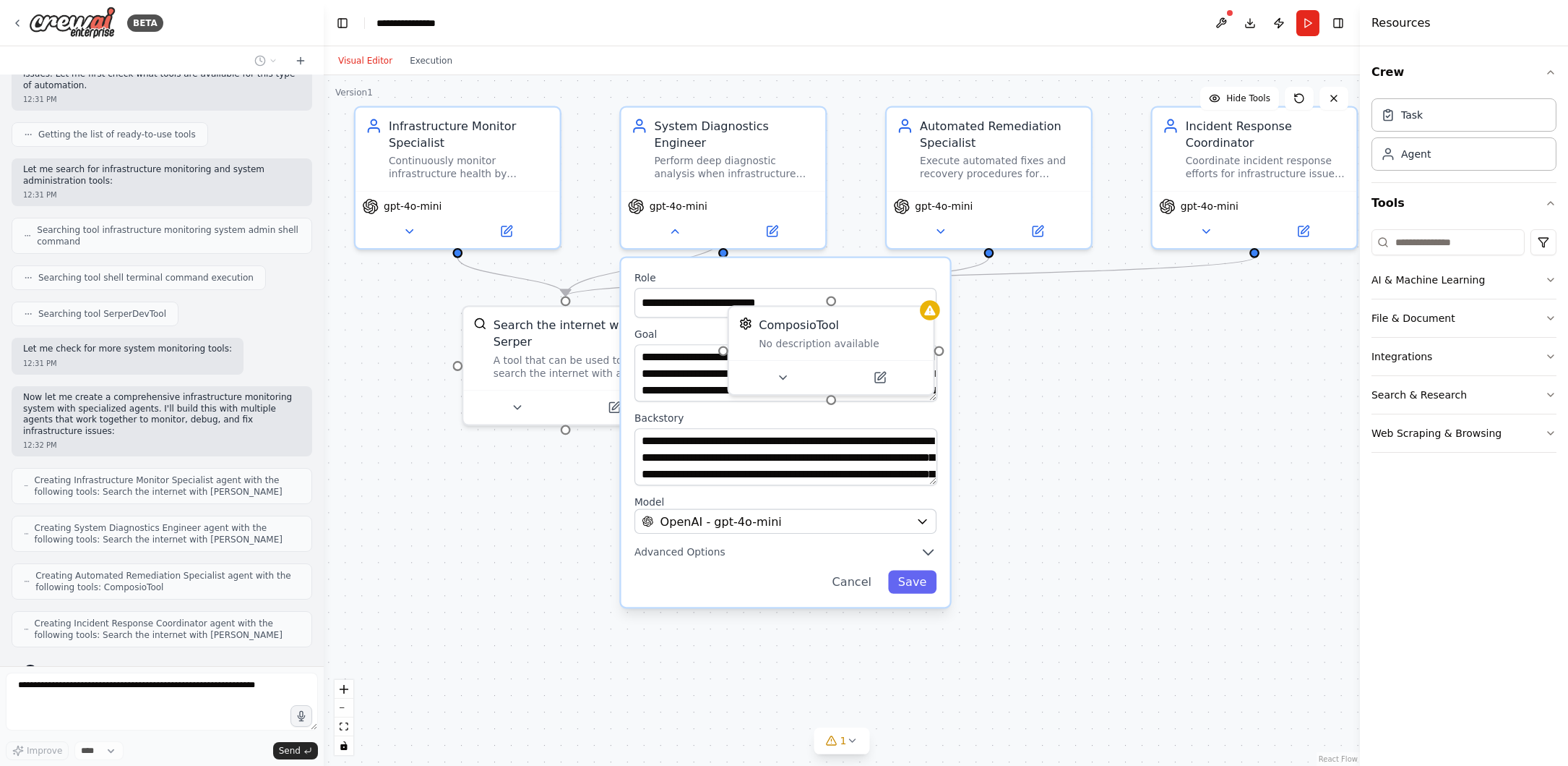
scroll to position [227, 0]
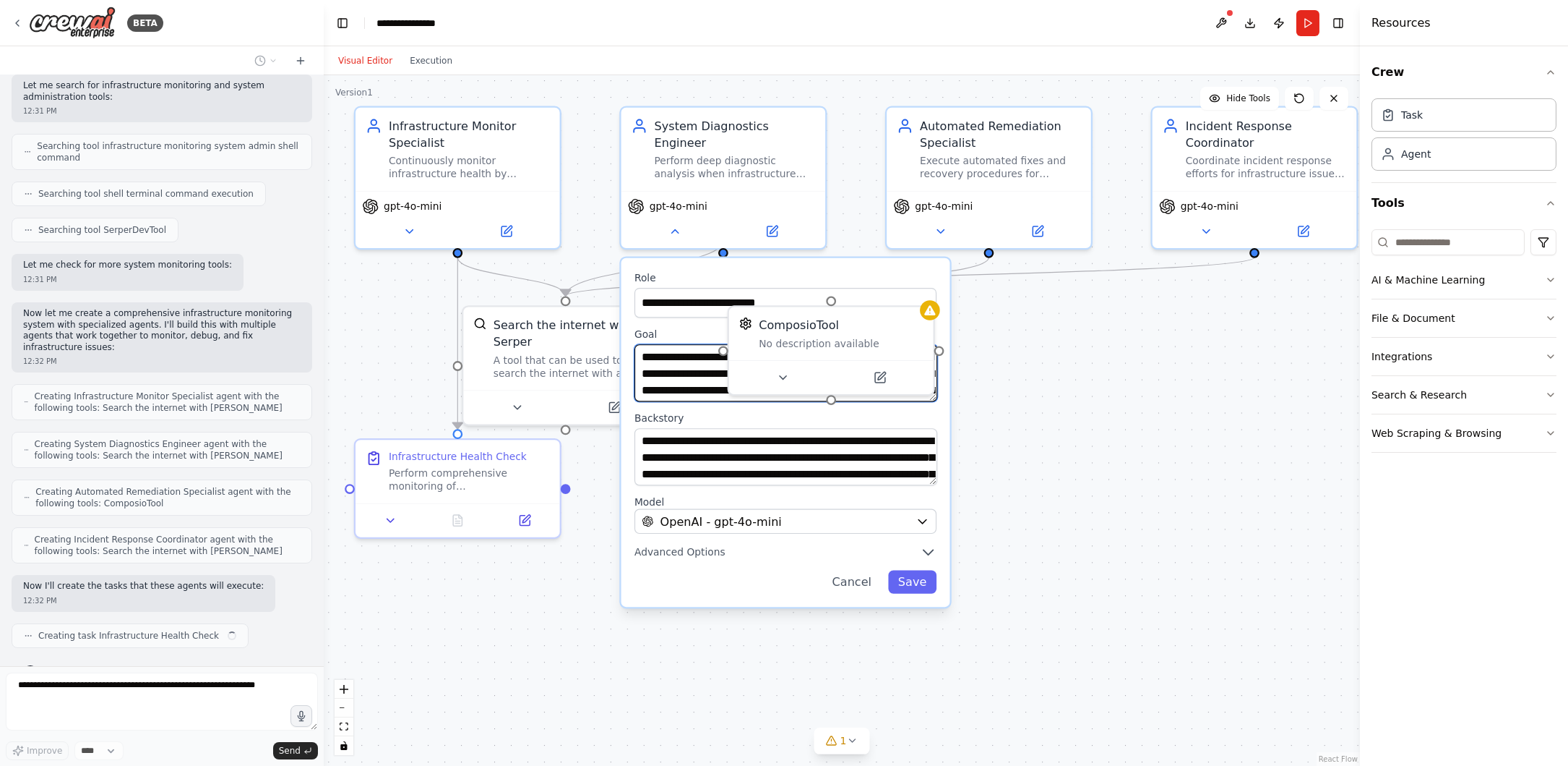
click at [689, 345] on textarea "**********" at bounding box center [785, 373] width 303 height 57
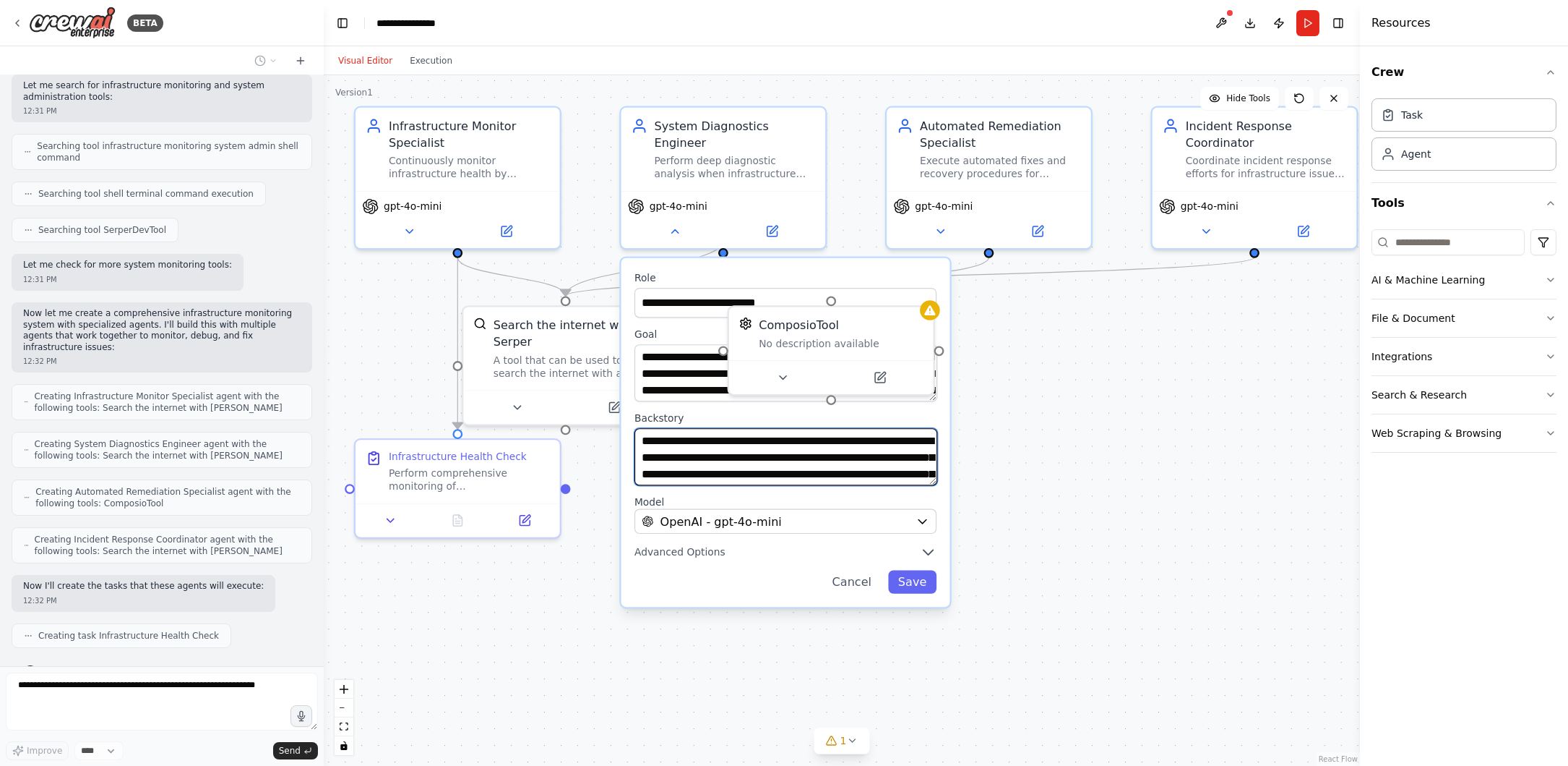
click at [686, 428] on textarea "**********" at bounding box center [785, 457] width 303 height 57
drag, startPoint x: 885, startPoint y: 254, endPoint x: 894, endPoint y: 259, distance: 10.3
click at [894, 271] on label "Role" at bounding box center [785, 277] width 303 height 13
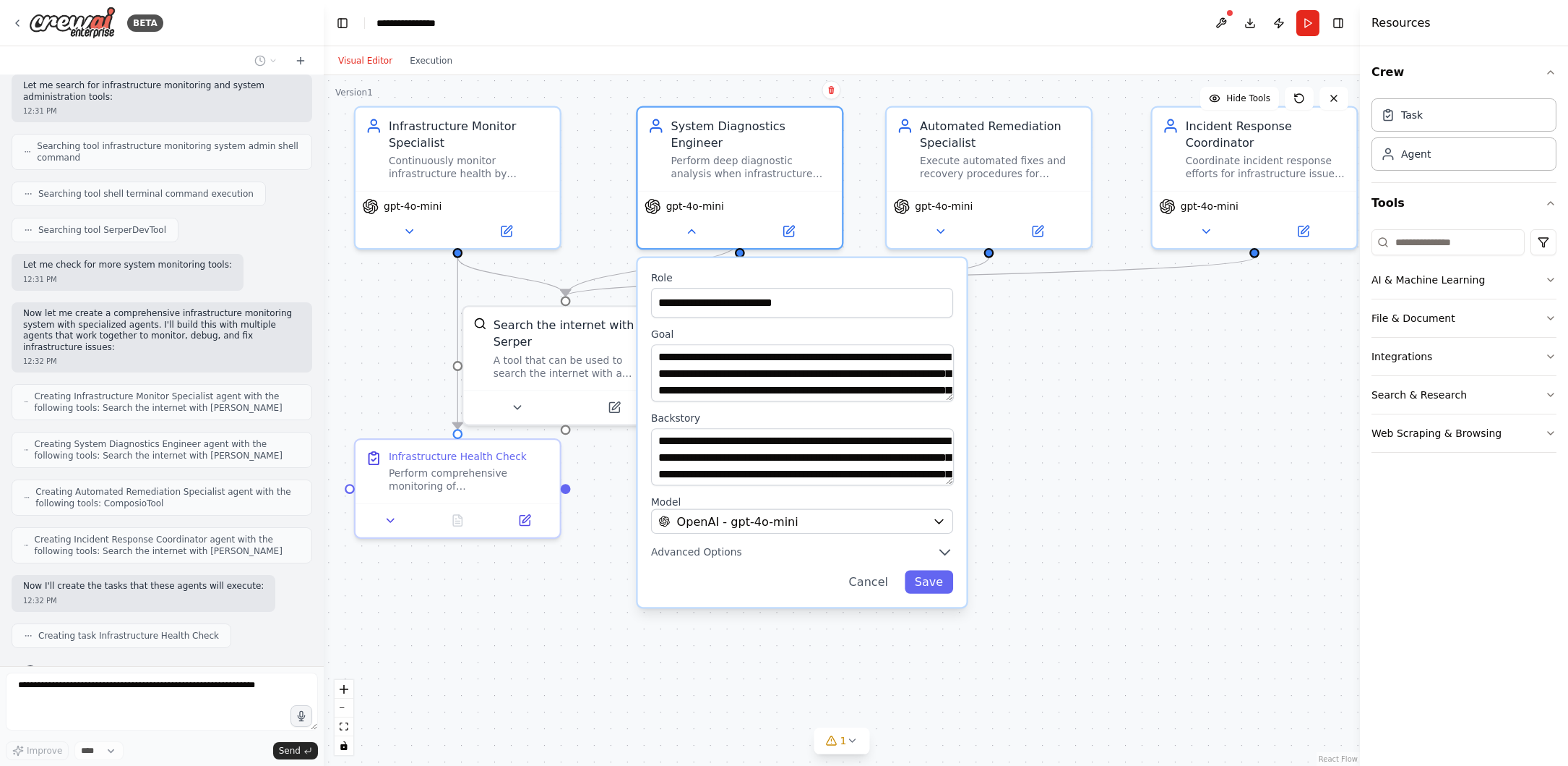
scroll to position [263, 0]
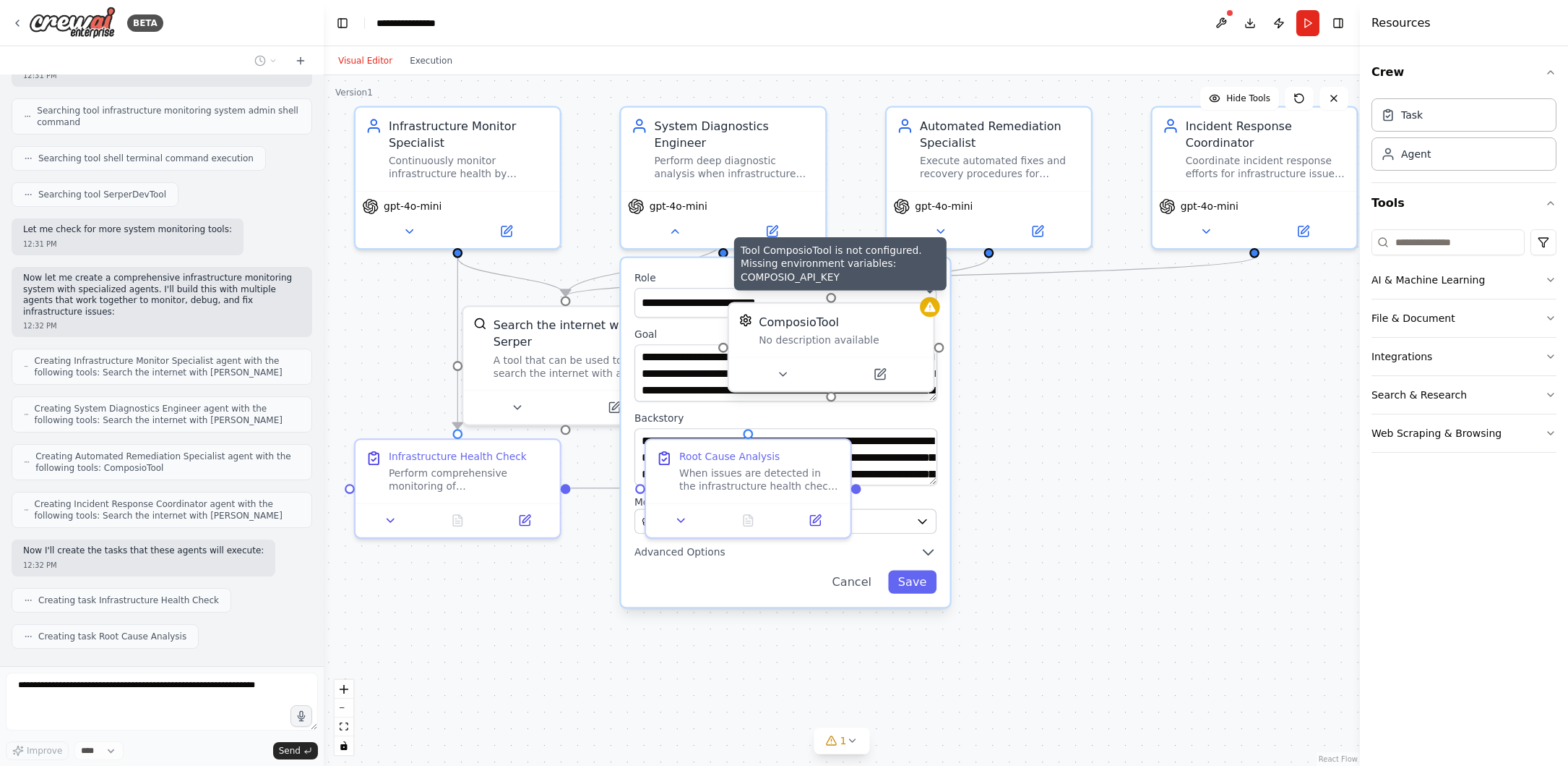
click at [930, 311] on icon at bounding box center [930, 308] width 11 height 10
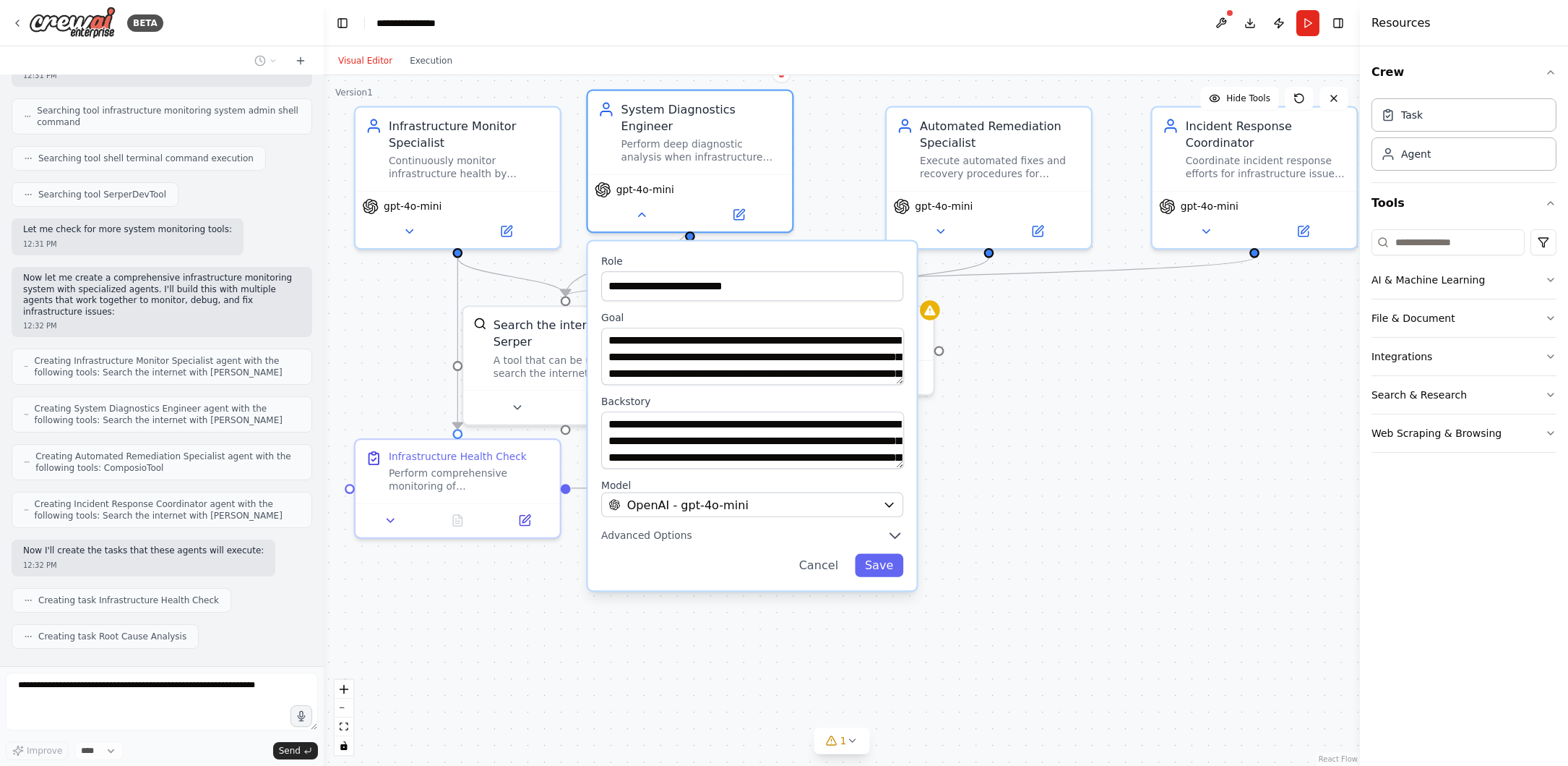
drag, startPoint x: 806, startPoint y: 272, endPoint x: 768, endPoint y: 243, distance: 47.8
click at [768, 255] on div "**********" at bounding box center [752, 277] width 303 height 46
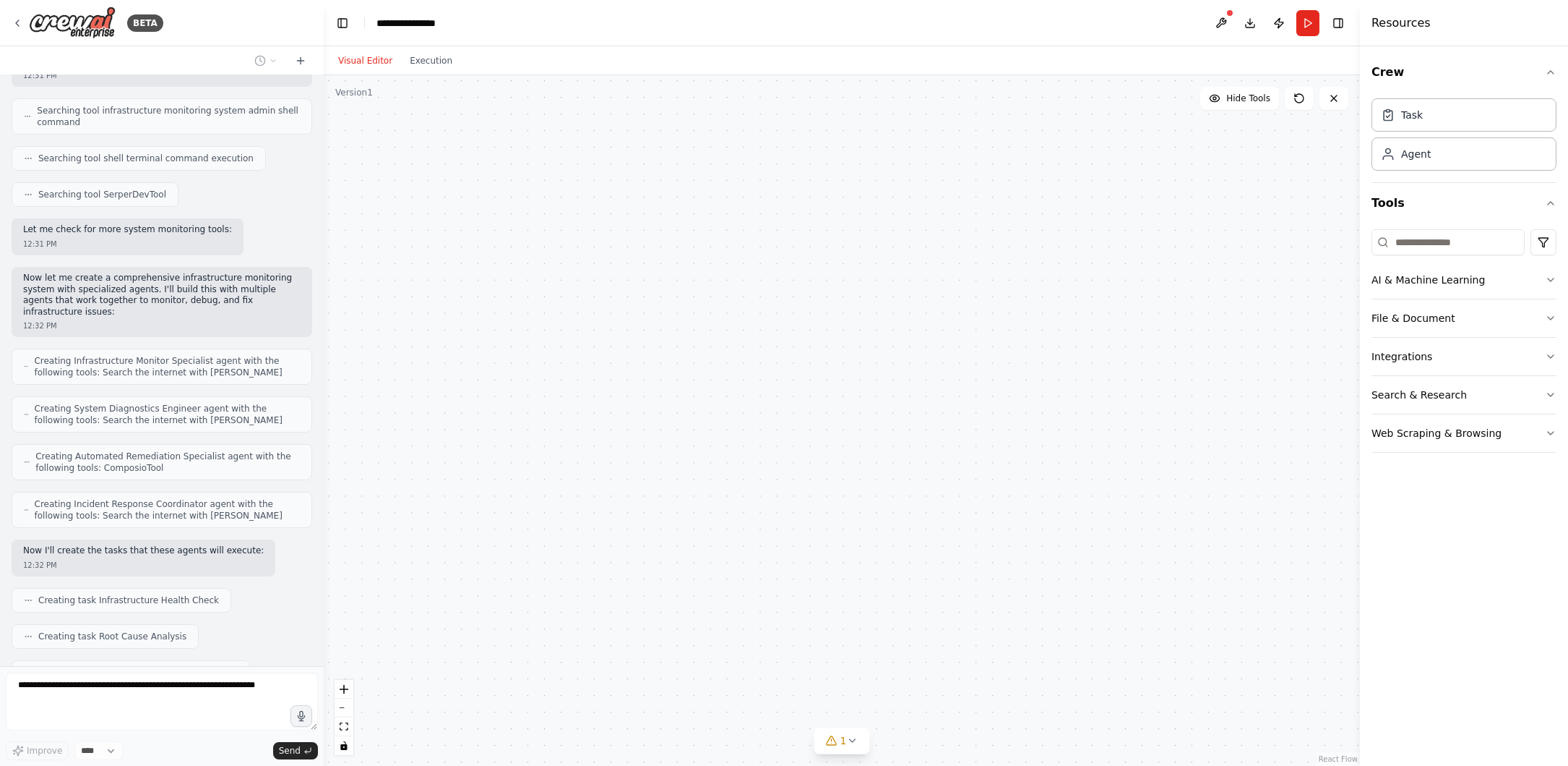
scroll to position [298, 0]
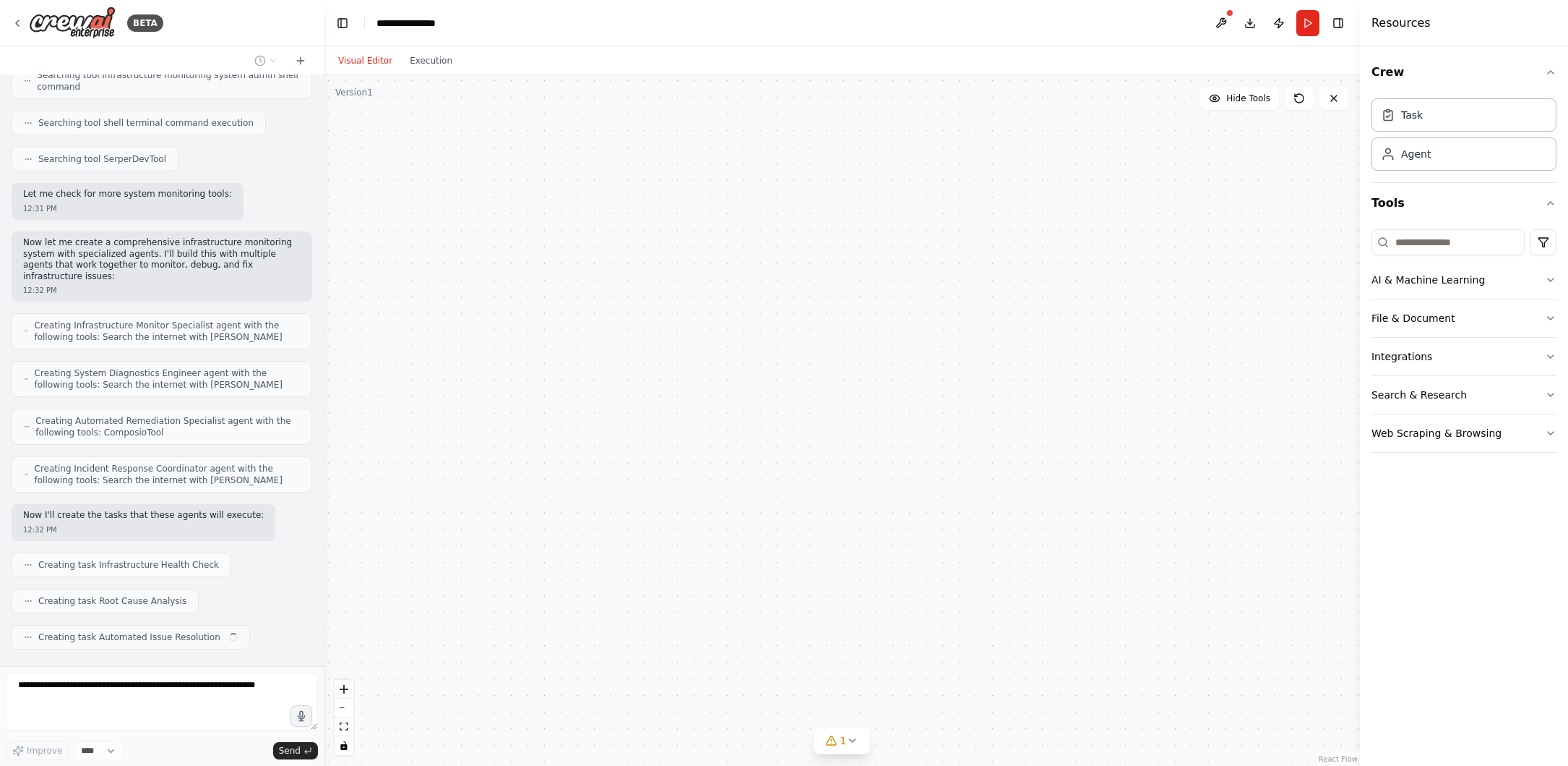
click at [1185, 382] on div "**********" at bounding box center [841, 420] width 1036 height 690
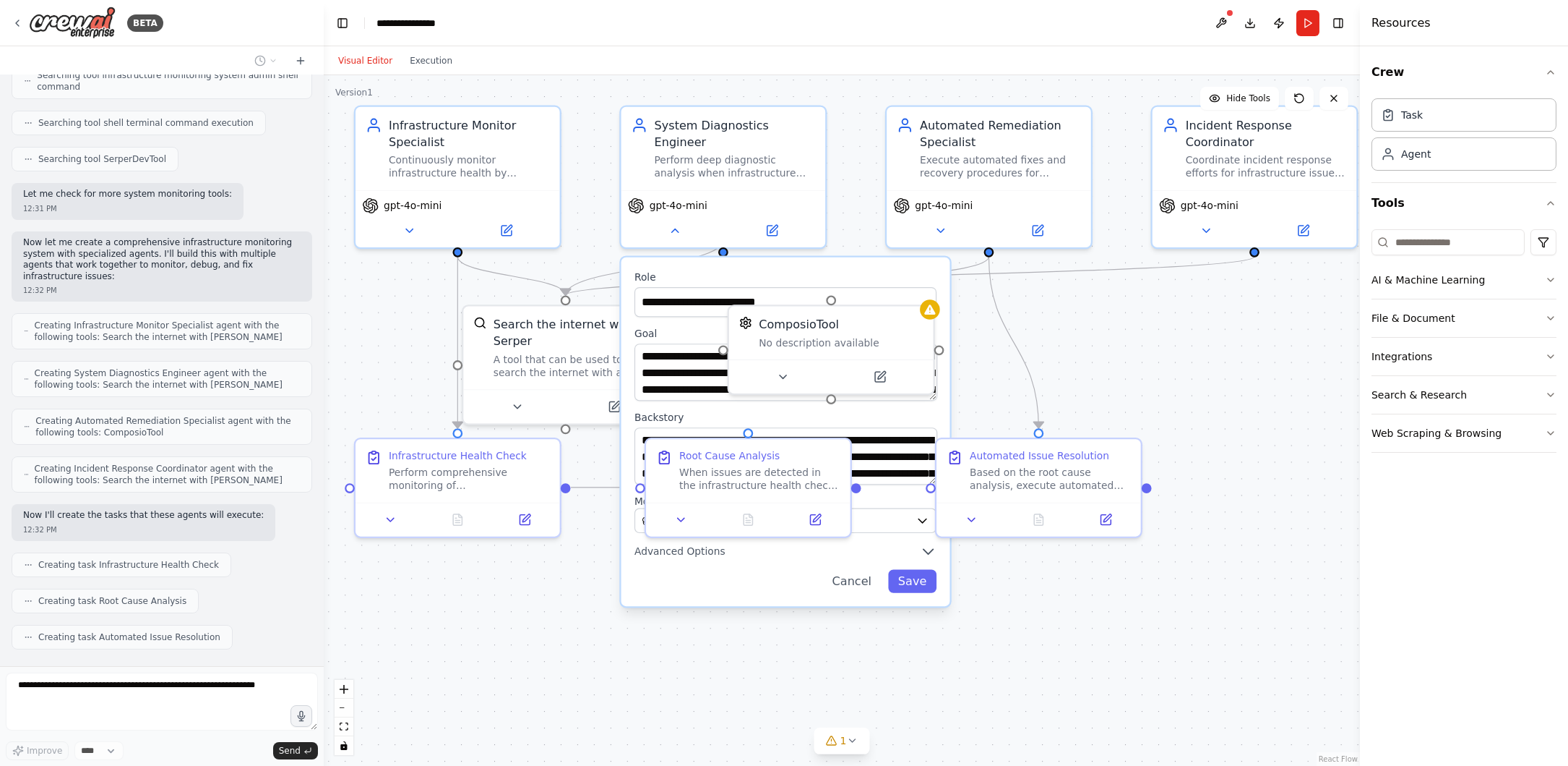
drag, startPoint x: 791, startPoint y: 619, endPoint x: 798, endPoint y: 626, distance: 9.9
click at [798, 626] on div ".deletable-edge-delete-btn { width: 20px; height: 20px; border: 0px solid #ffff…" at bounding box center [841, 420] width 1036 height 690
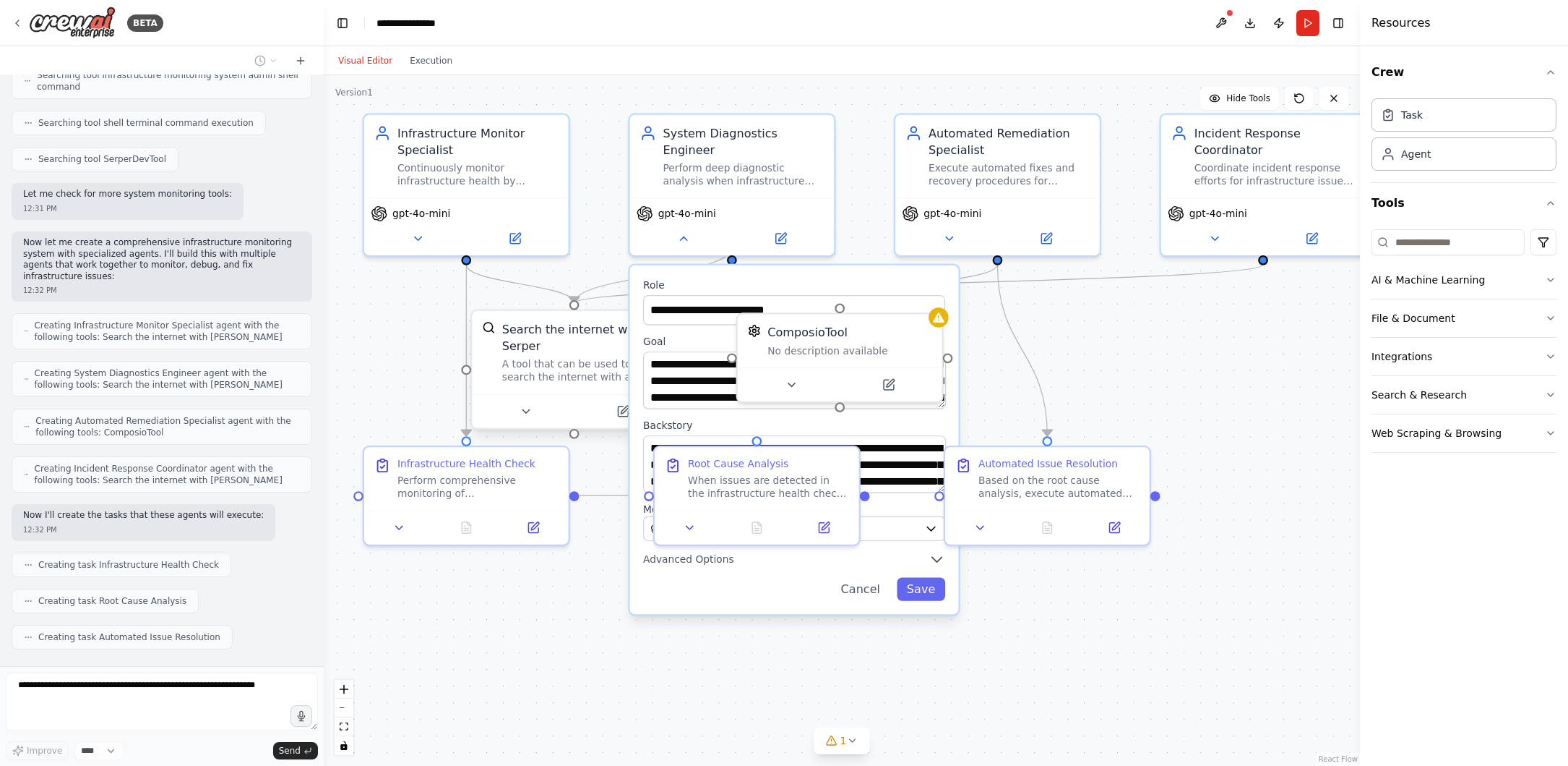
click at [545, 337] on div "Search the internet with Serper A tool that can be used to search the internet …" at bounding box center [584, 352] width 164 height 63
click at [541, 401] on button at bounding box center [533, 411] width 94 height 20
click at [538, 405] on icon at bounding box center [534, 411] width 13 height 13
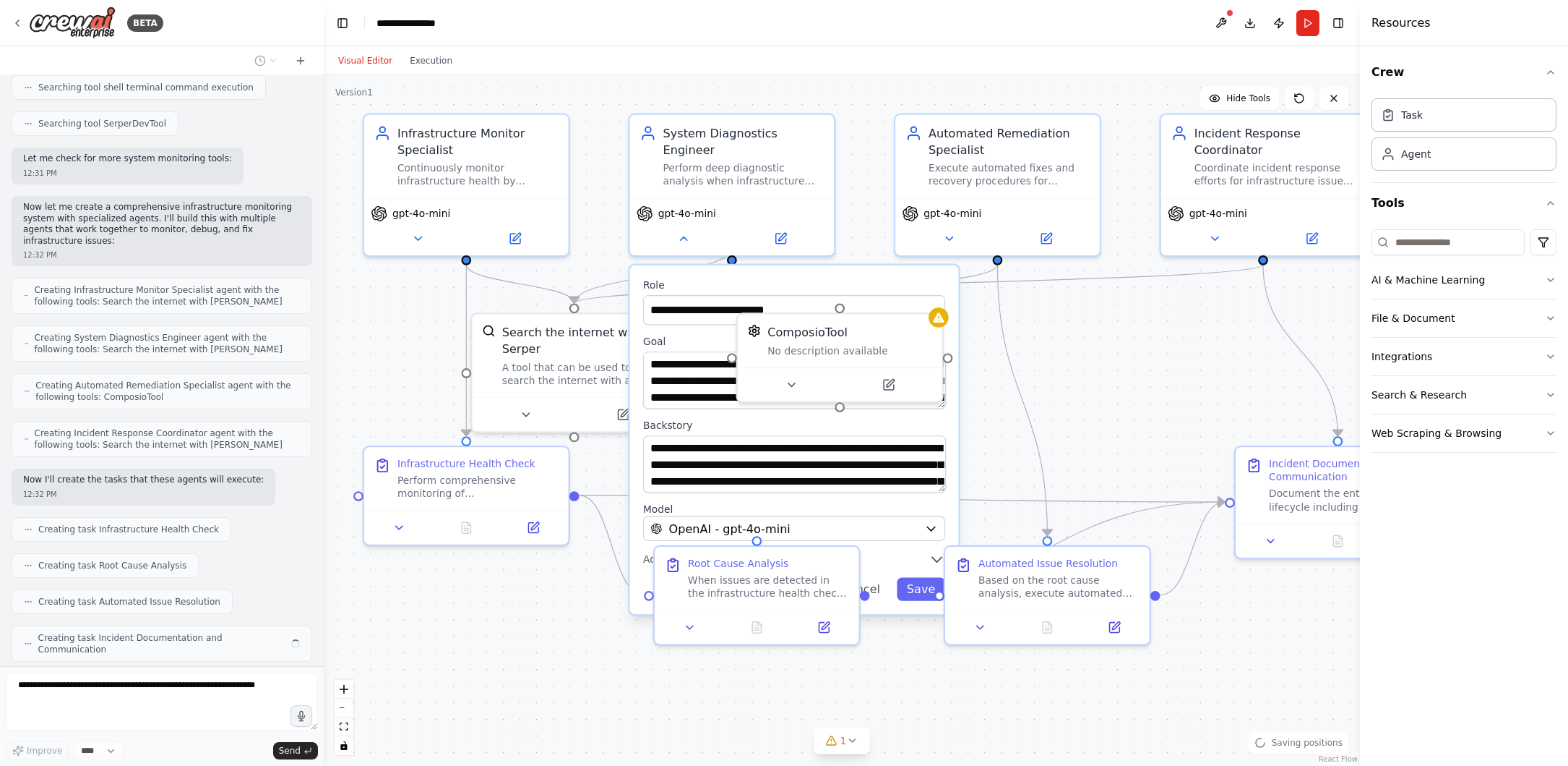
click at [939, 265] on div "**********" at bounding box center [794, 440] width 329 height 349
click at [951, 237] on icon at bounding box center [949, 235] width 13 height 13
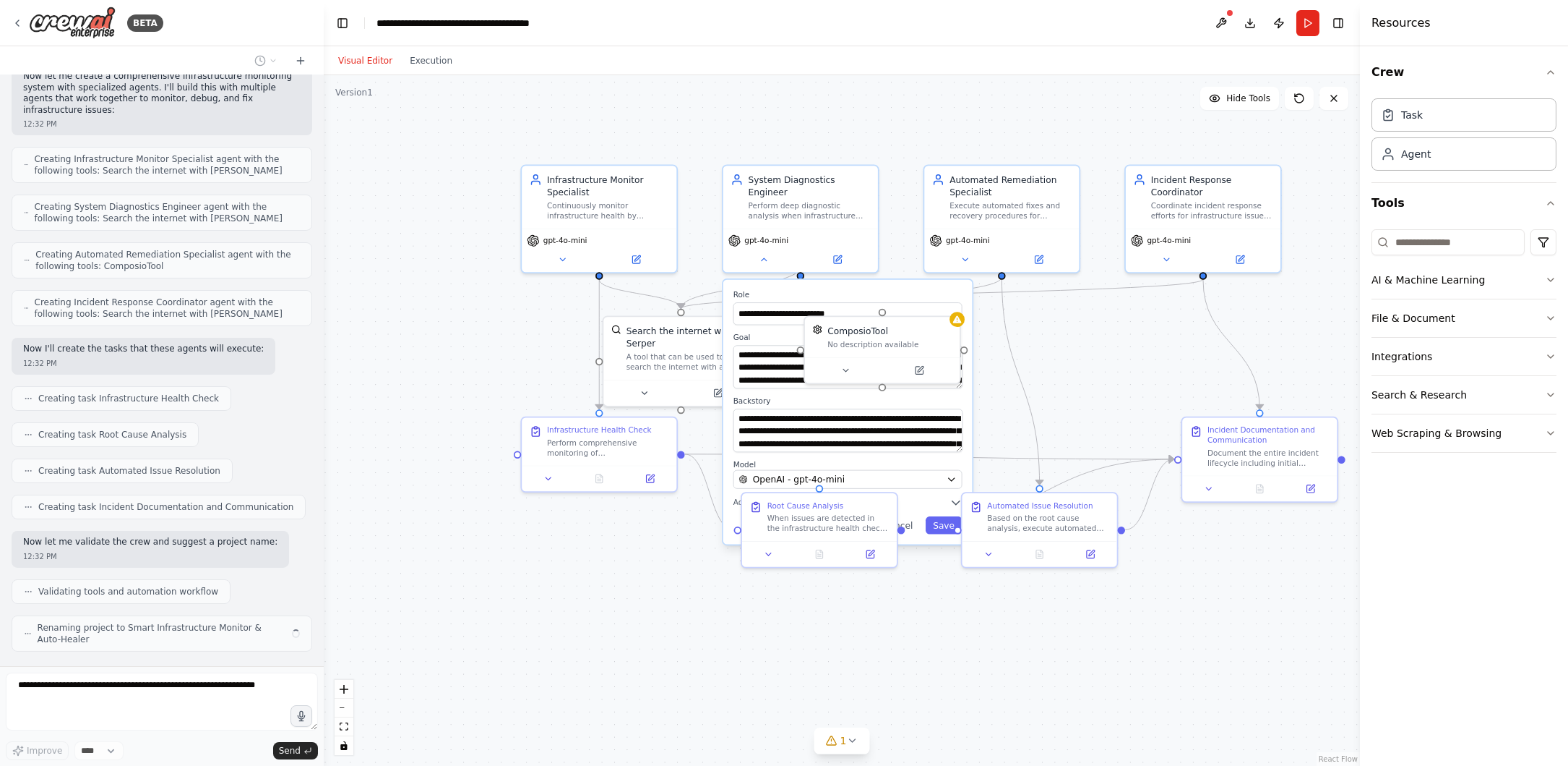
click at [1053, 344] on div ".deletable-edge-delete-btn { width: 20px; height: 20px; border: 0px solid #ffff…" at bounding box center [841, 420] width 1036 height 690
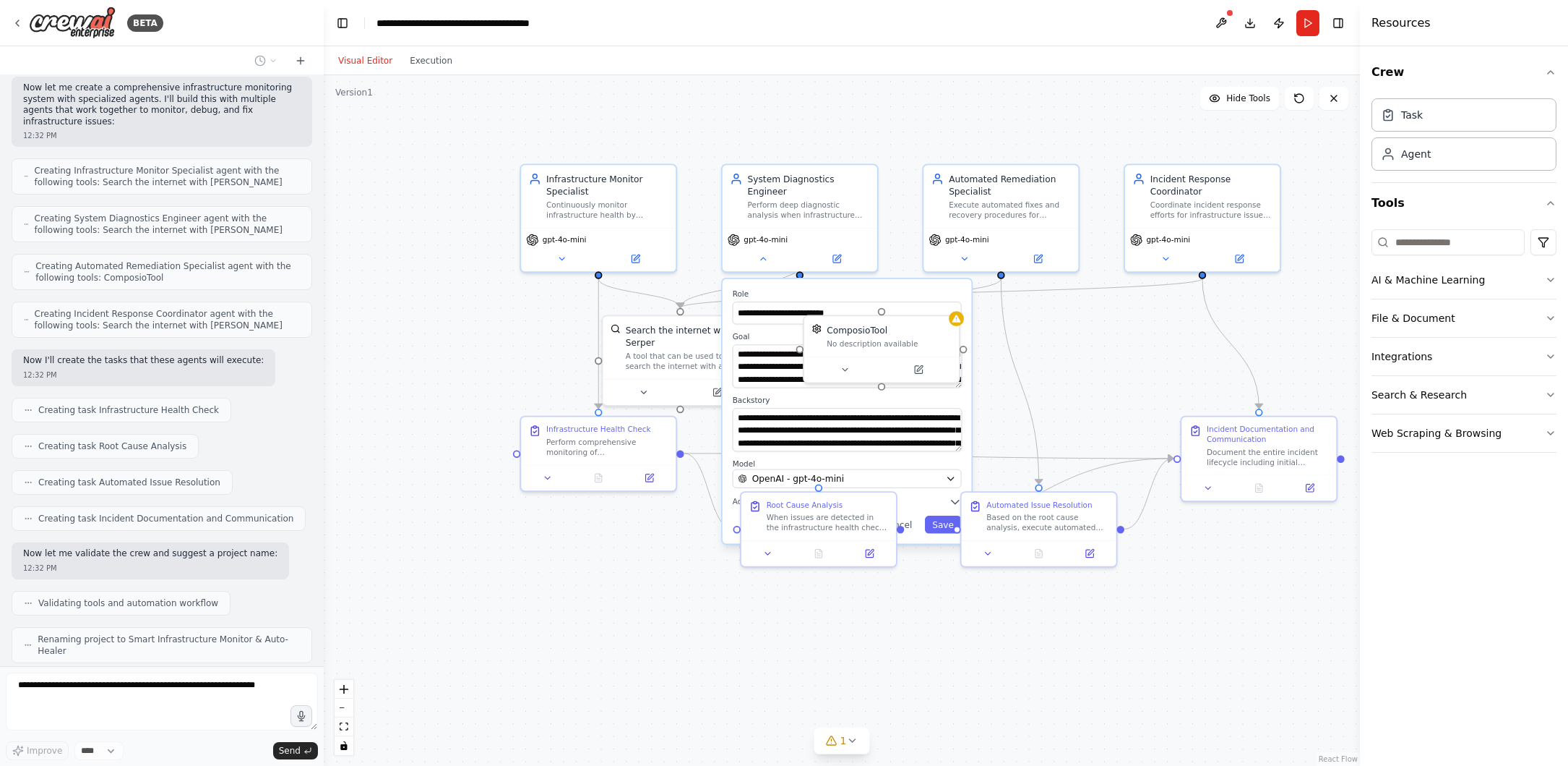
click at [1066, 349] on div ".deletable-edge-delete-btn { width: 20px; height: 20px; border: 0px solid #ffff…" at bounding box center [841, 420] width 1036 height 690
click at [953, 316] on icon at bounding box center [956, 316] width 10 height 10
click at [1044, 324] on div ".deletable-edge-delete-btn { width: 20px; height: 20px; border: 0px solid #ffff…" at bounding box center [841, 420] width 1036 height 690
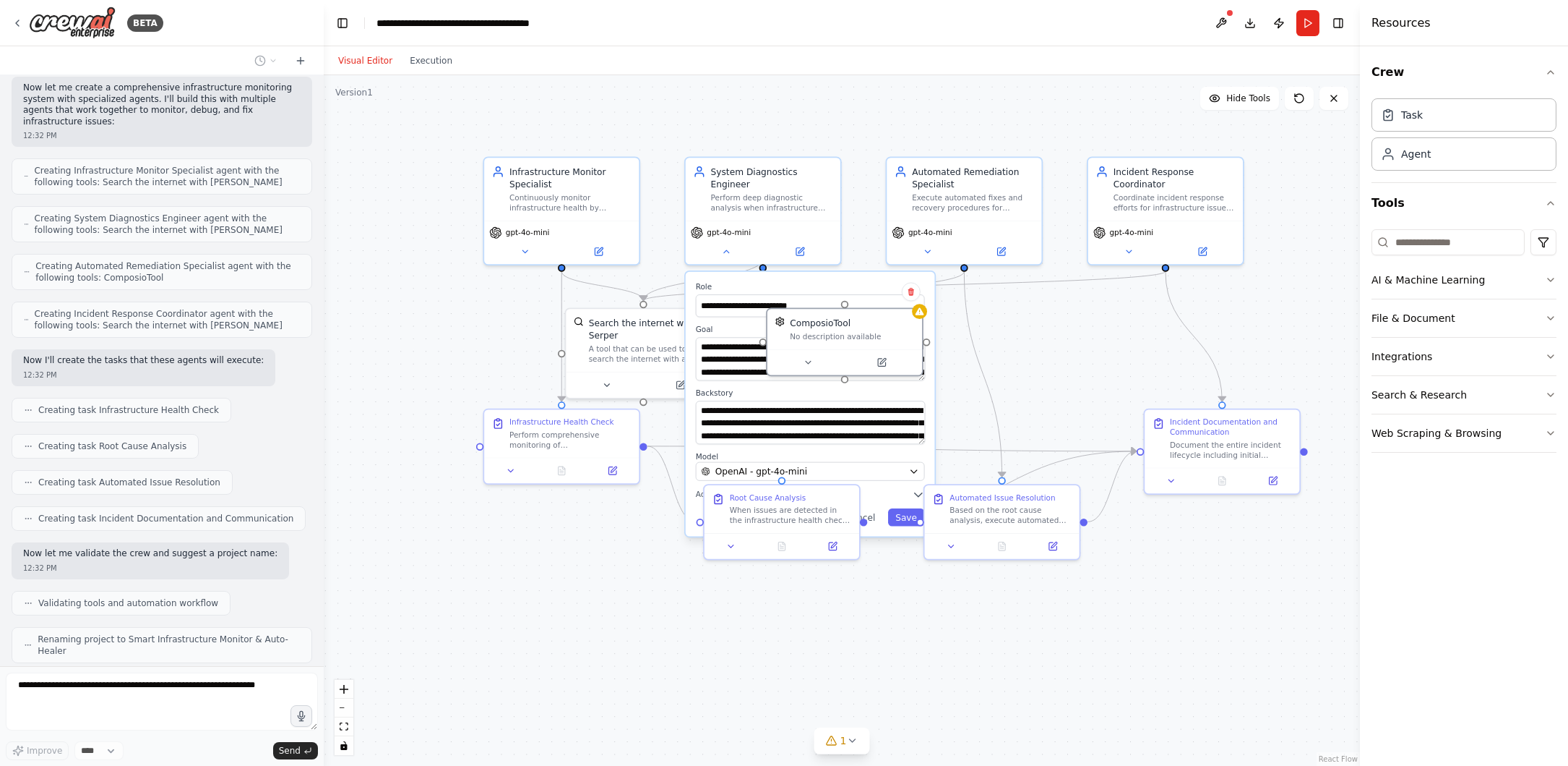
drag, startPoint x: 1130, startPoint y: 332, endPoint x: 1098, endPoint y: 326, distance: 32.6
click at [1098, 326] on div ".deletable-edge-delete-btn { width: 20px; height: 20px; border: 0px solid #ffff…" at bounding box center [841, 420] width 1036 height 690
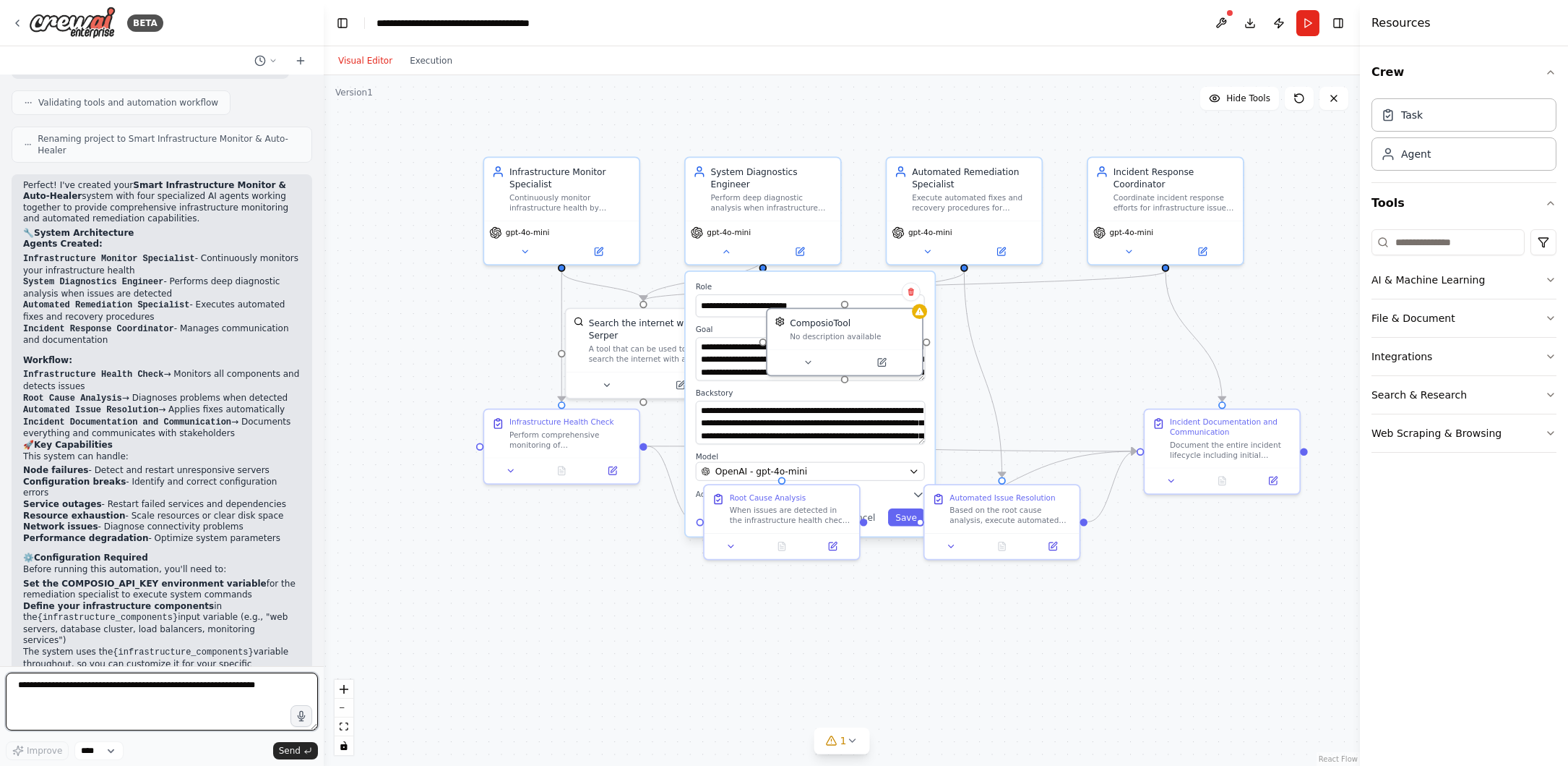
scroll to position [964, 0]
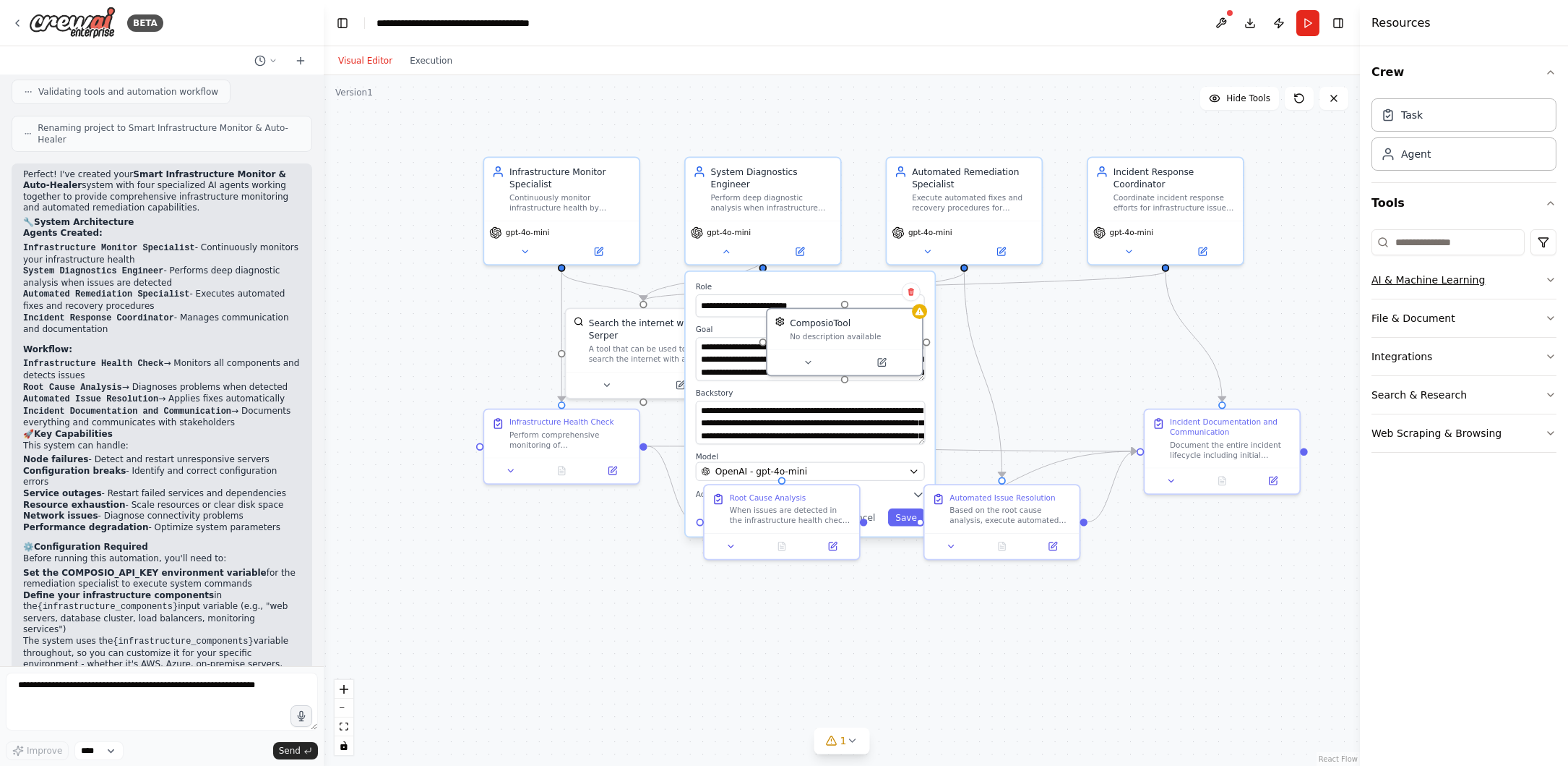
click at [1485, 275] on button "AI & Machine Learning" at bounding box center [1464, 280] width 185 height 38
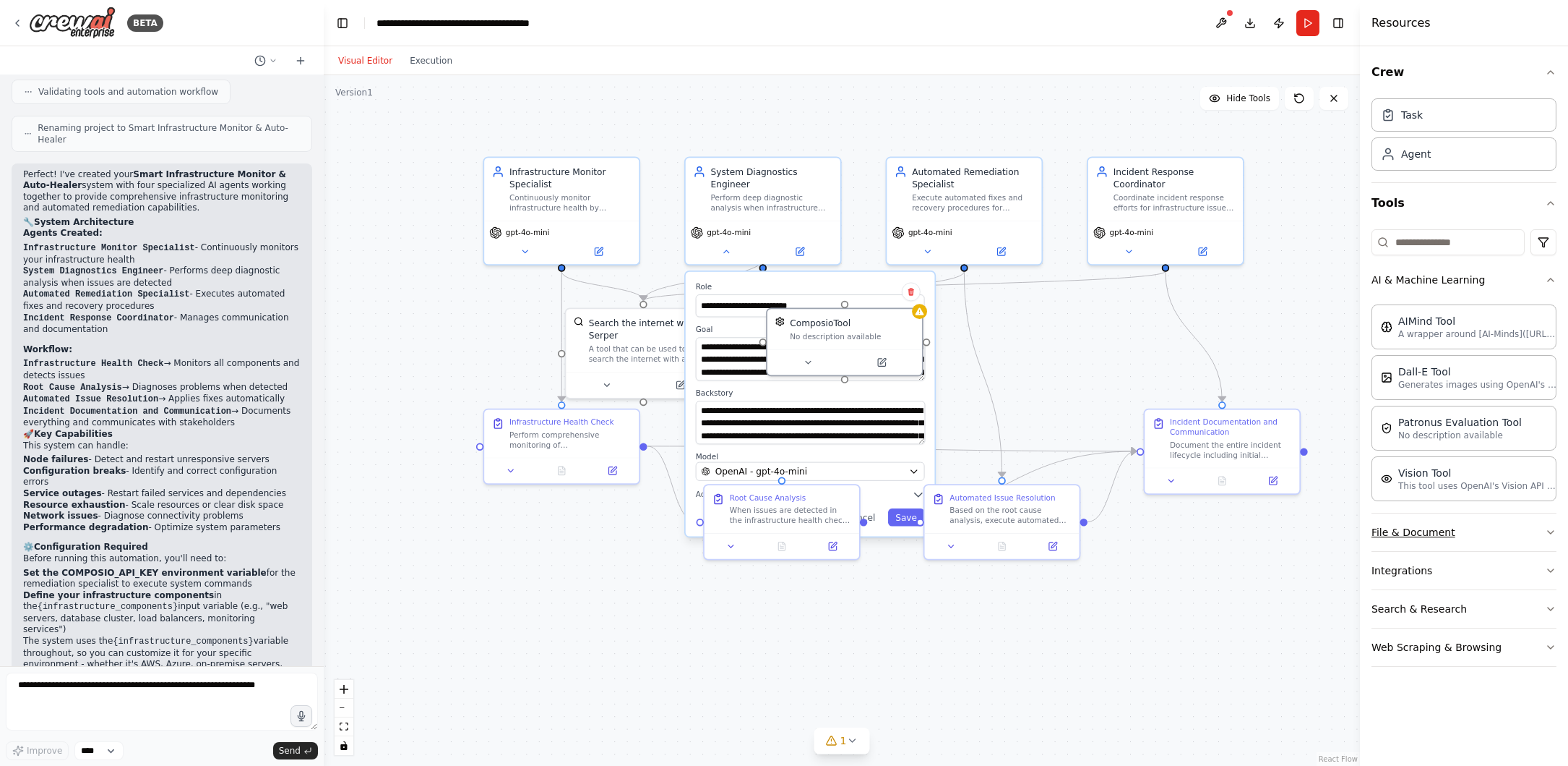
click at [1447, 530] on button "File & Document" at bounding box center [1464, 532] width 185 height 38
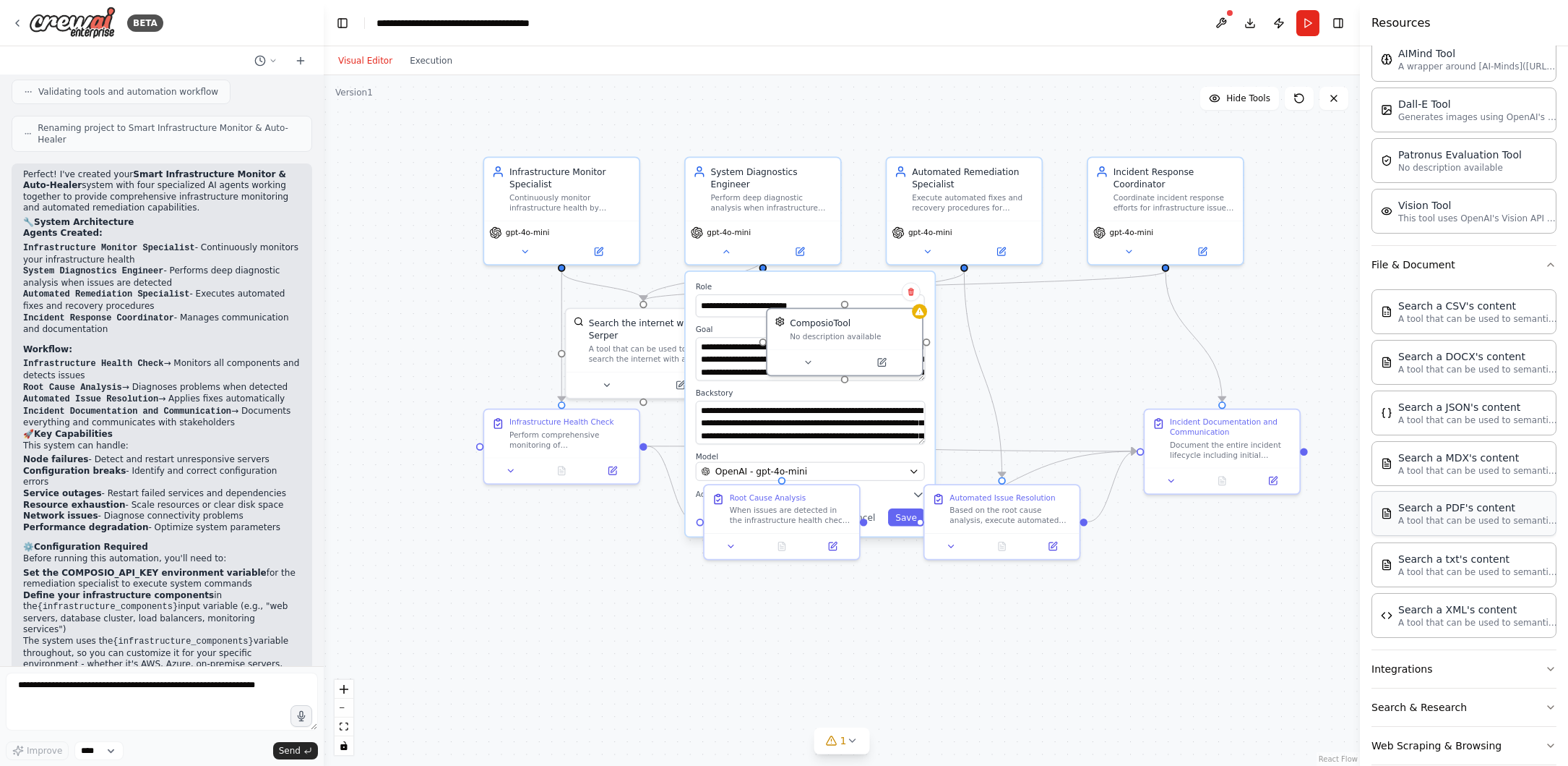
scroll to position [279, 0]
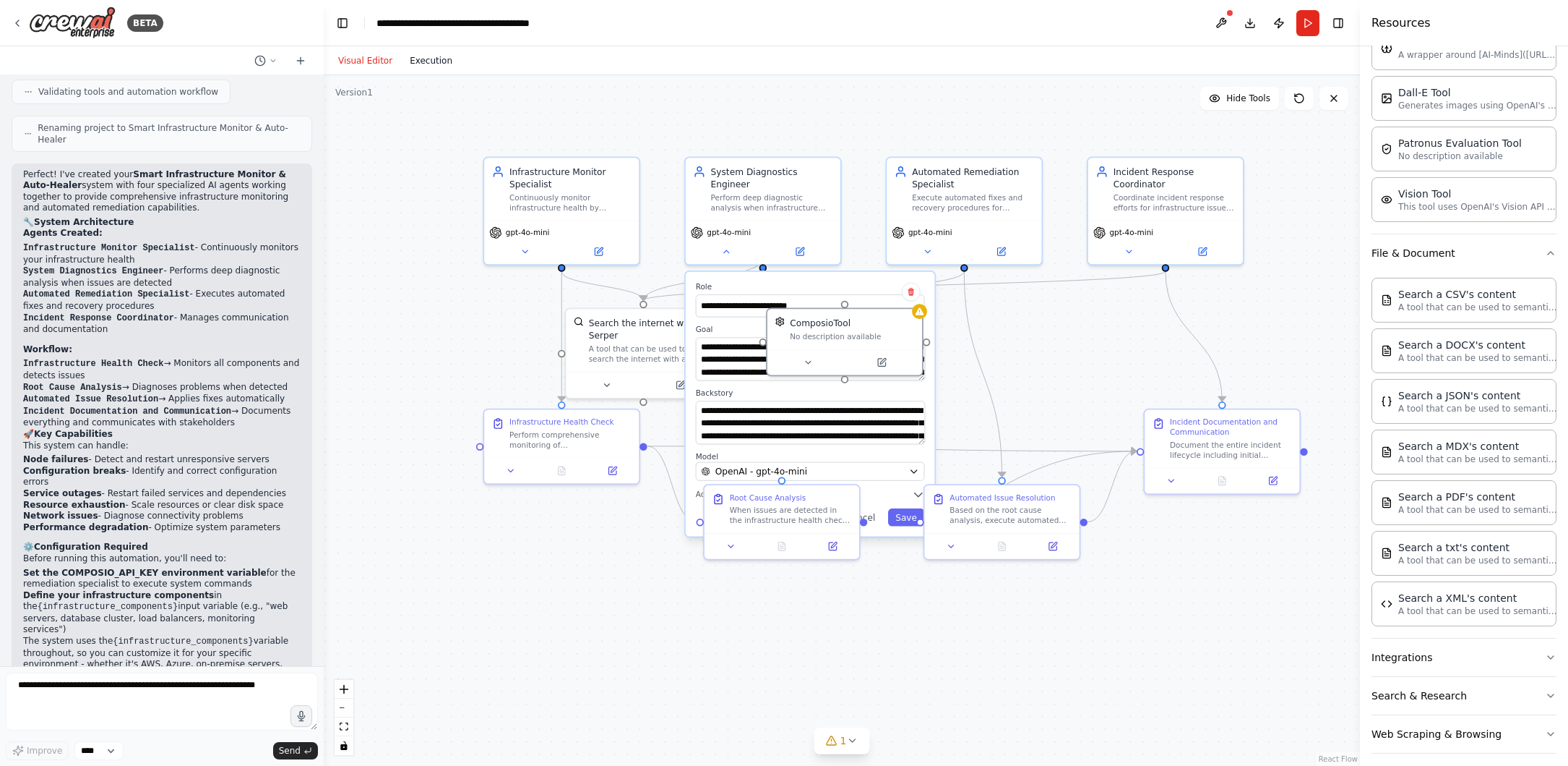
click at [428, 62] on button "Execution" at bounding box center [431, 60] width 60 height 17
click at [352, 60] on button "Visual Editor" at bounding box center [365, 60] width 72 height 17
click at [242, 686] on textarea at bounding box center [161, 701] width 312 height 58
click at [160, 701] on textarea at bounding box center [161, 701] width 312 height 58
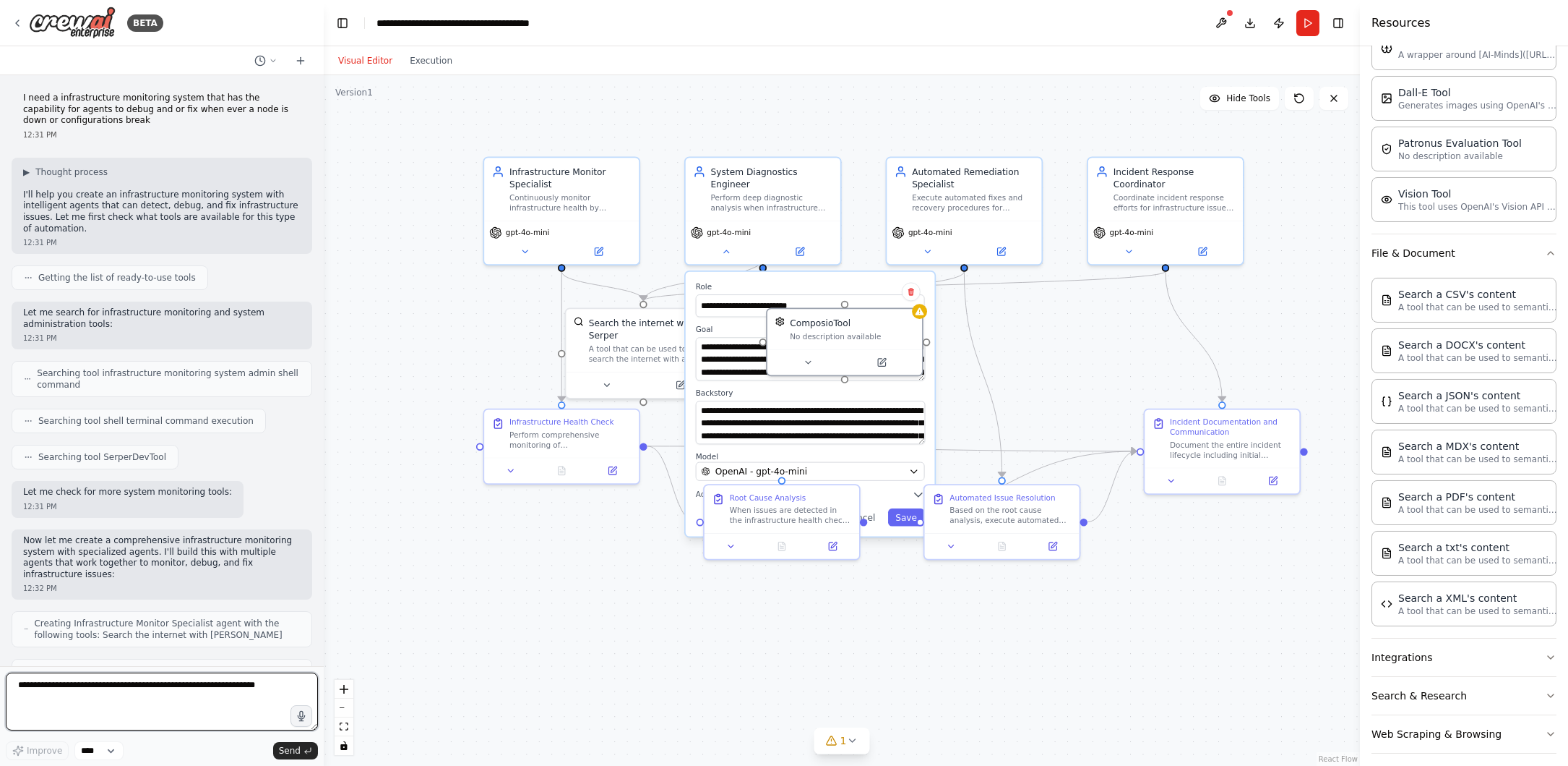
scroll to position [0, 0]
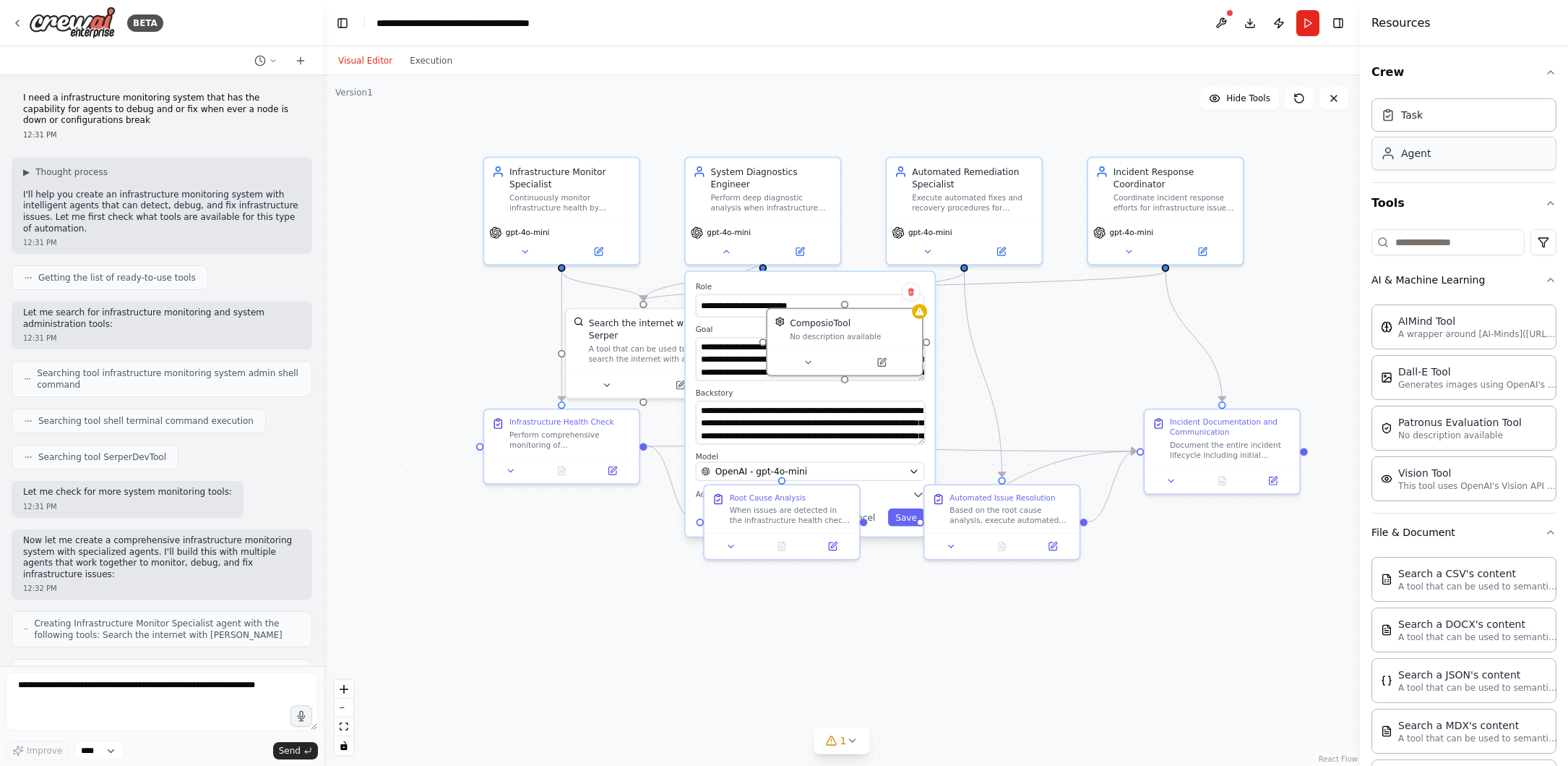
click at [1394, 156] on icon at bounding box center [1389, 153] width 15 height 15
click at [1400, 126] on div "Task" at bounding box center [1464, 114] width 185 height 33
click at [1402, 155] on div "Agent" at bounding box center [1416, 153] width 29 height 15
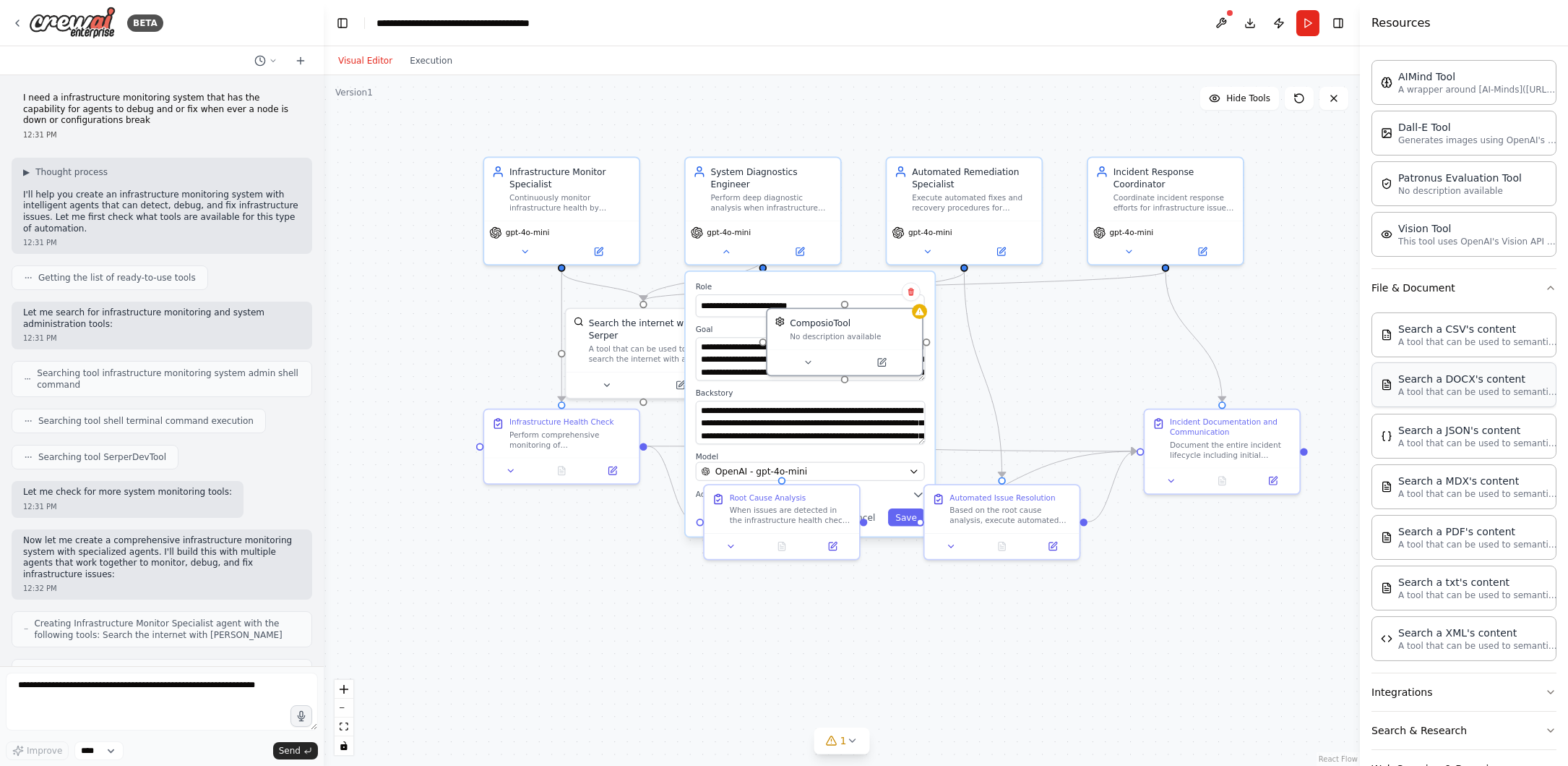
scroll to position [279, 0]
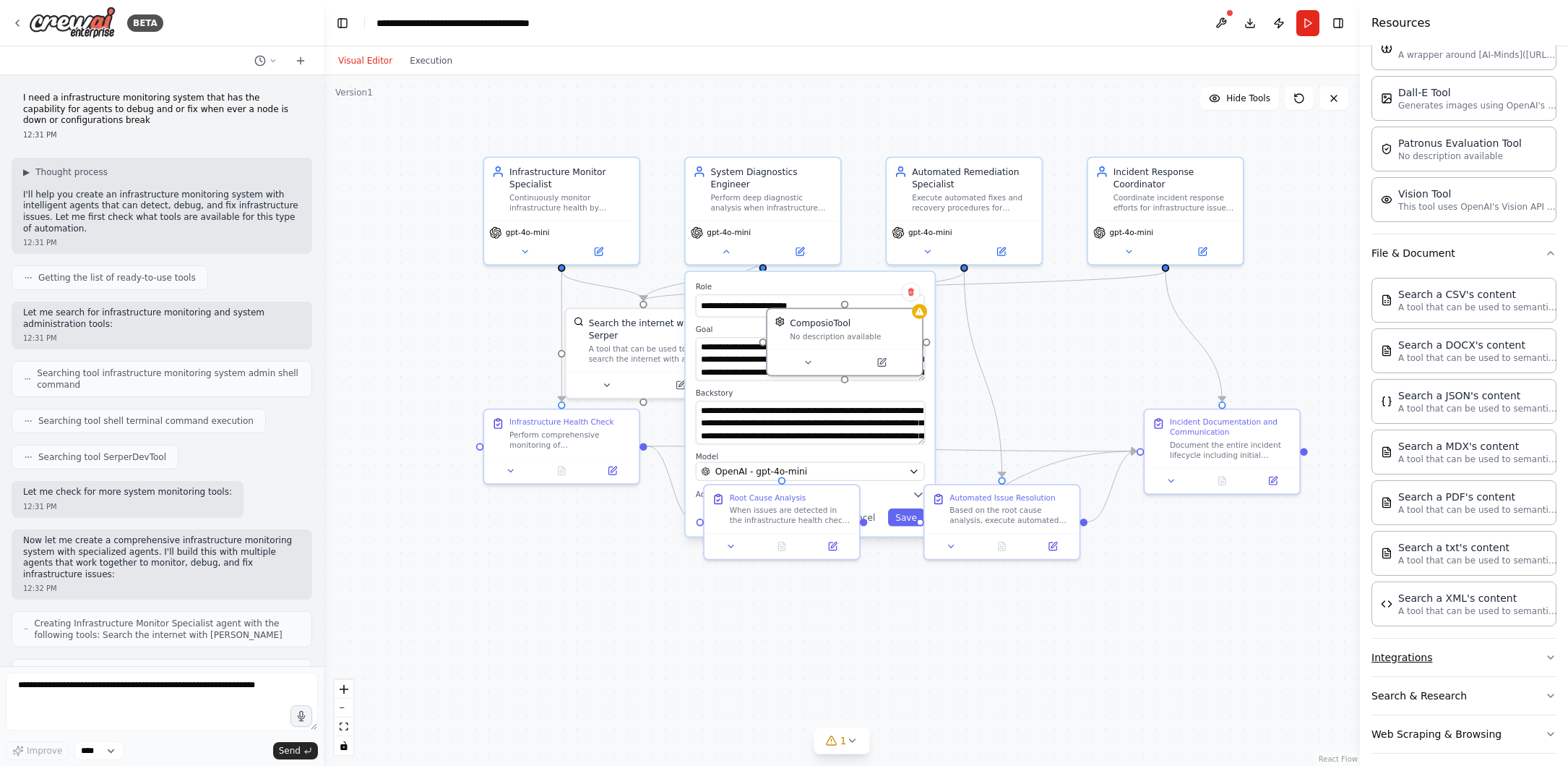
click at [1438, 666] on button "Integrations" at bounding box center [1464, 658] width 185 height 38
click at [1429, 652] on button "Integrations" at bounding box center [1464, 658] width 185 height 38
click at [1428, 653] on button "Integrations" at bounding box center [1464, 658] width 185 height 38
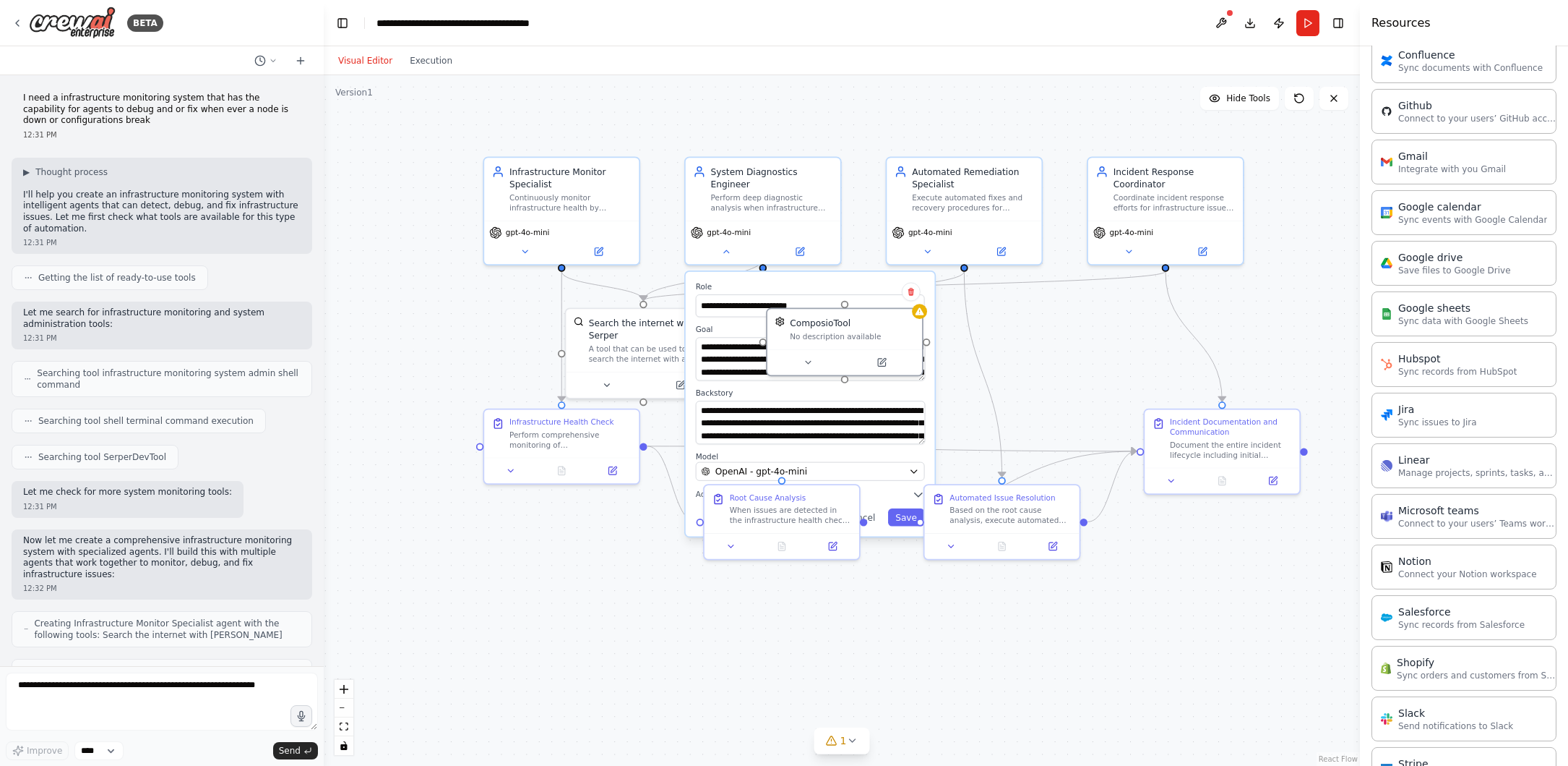
scroll to position [857, 0]
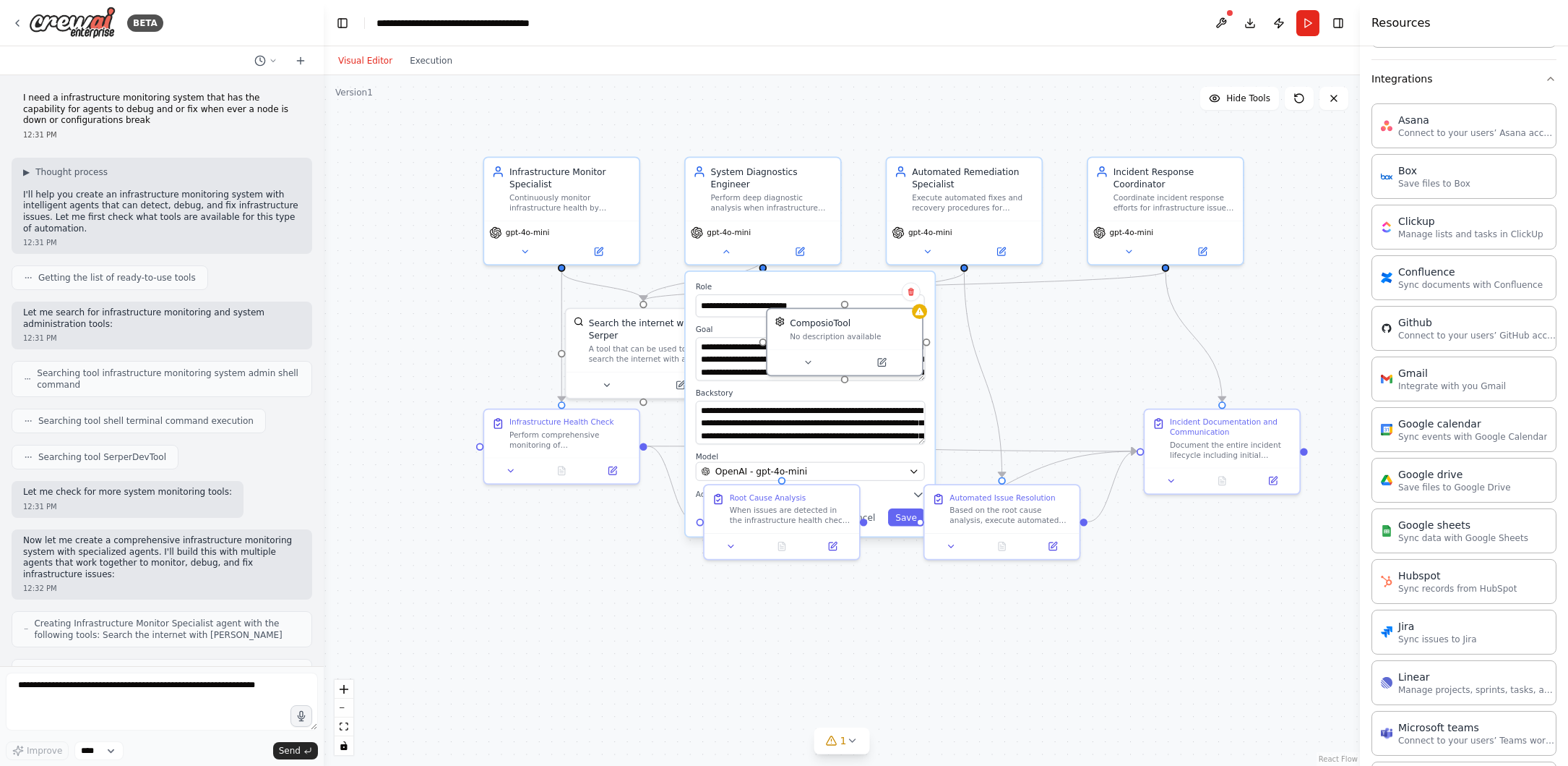
click at [864, 282] on label "Role" at bounding box center [811, 287] width 229 height 10
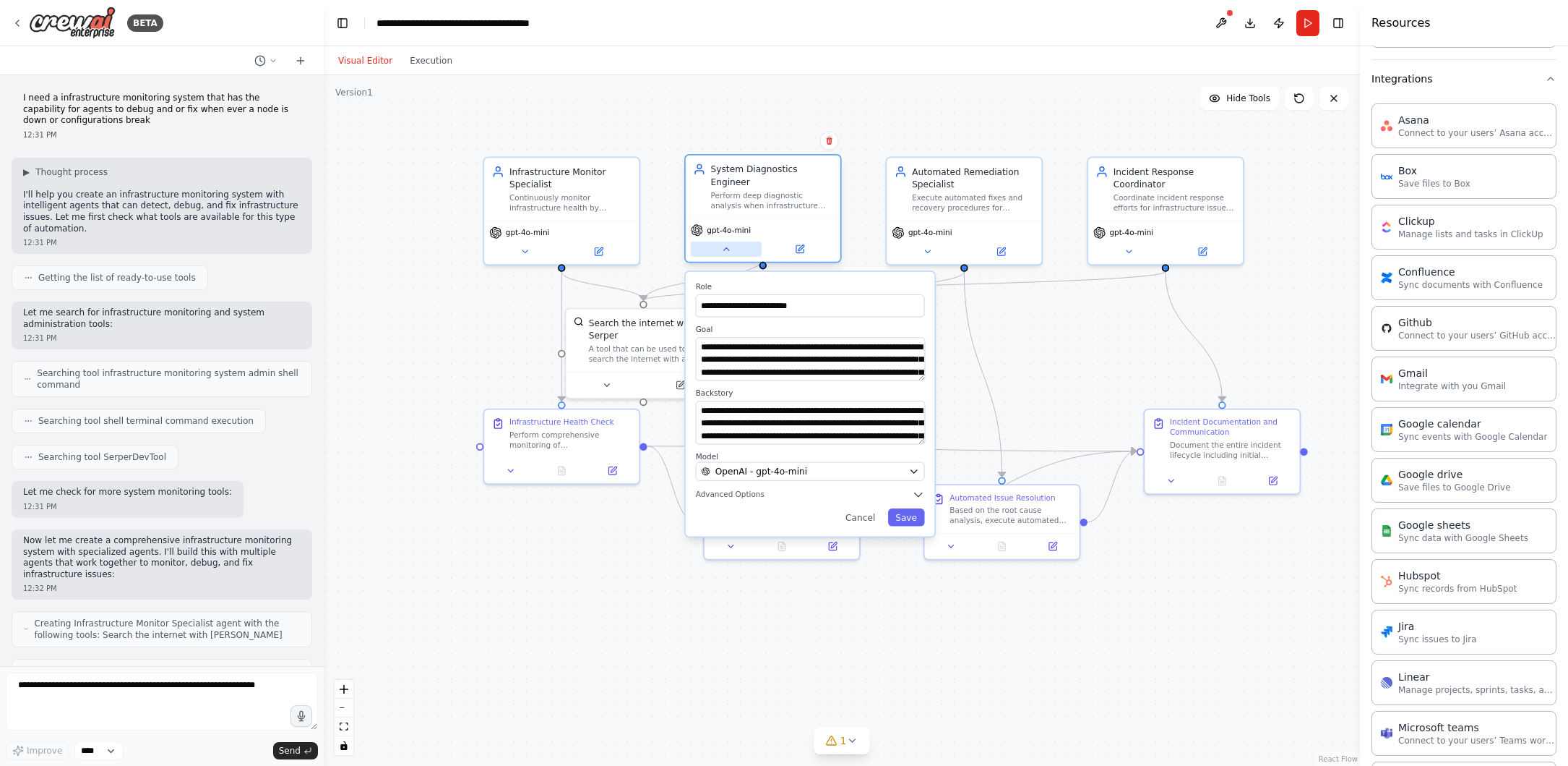
click at [731, 241] on button at bounding box center [726, 249] width 71 height 15
click at [731, 242] on button at bounding box center [726, 249] width 71 height 15
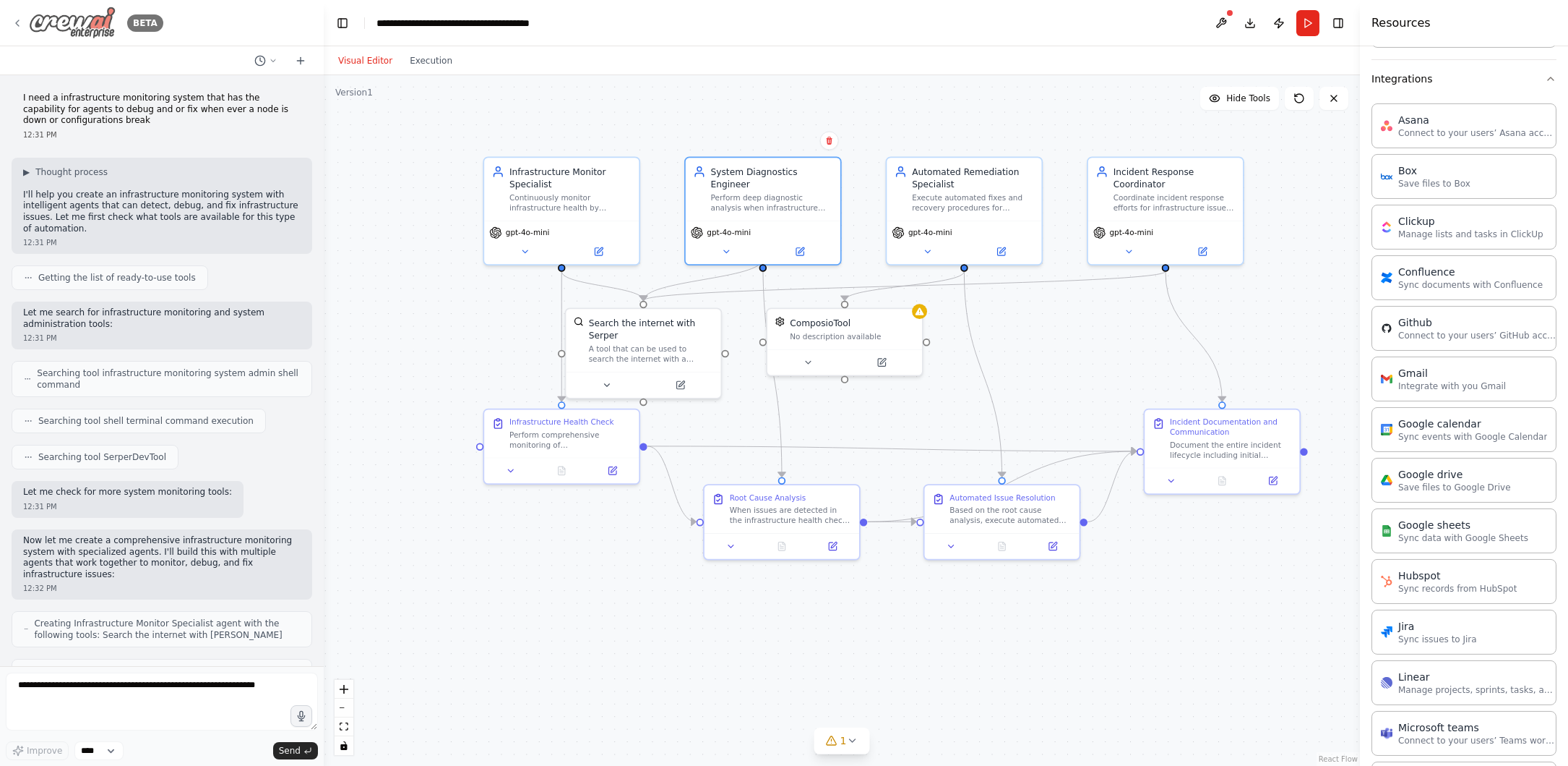
click at [36, 28] on img at bounding box center [72, 23] width 86 height 33
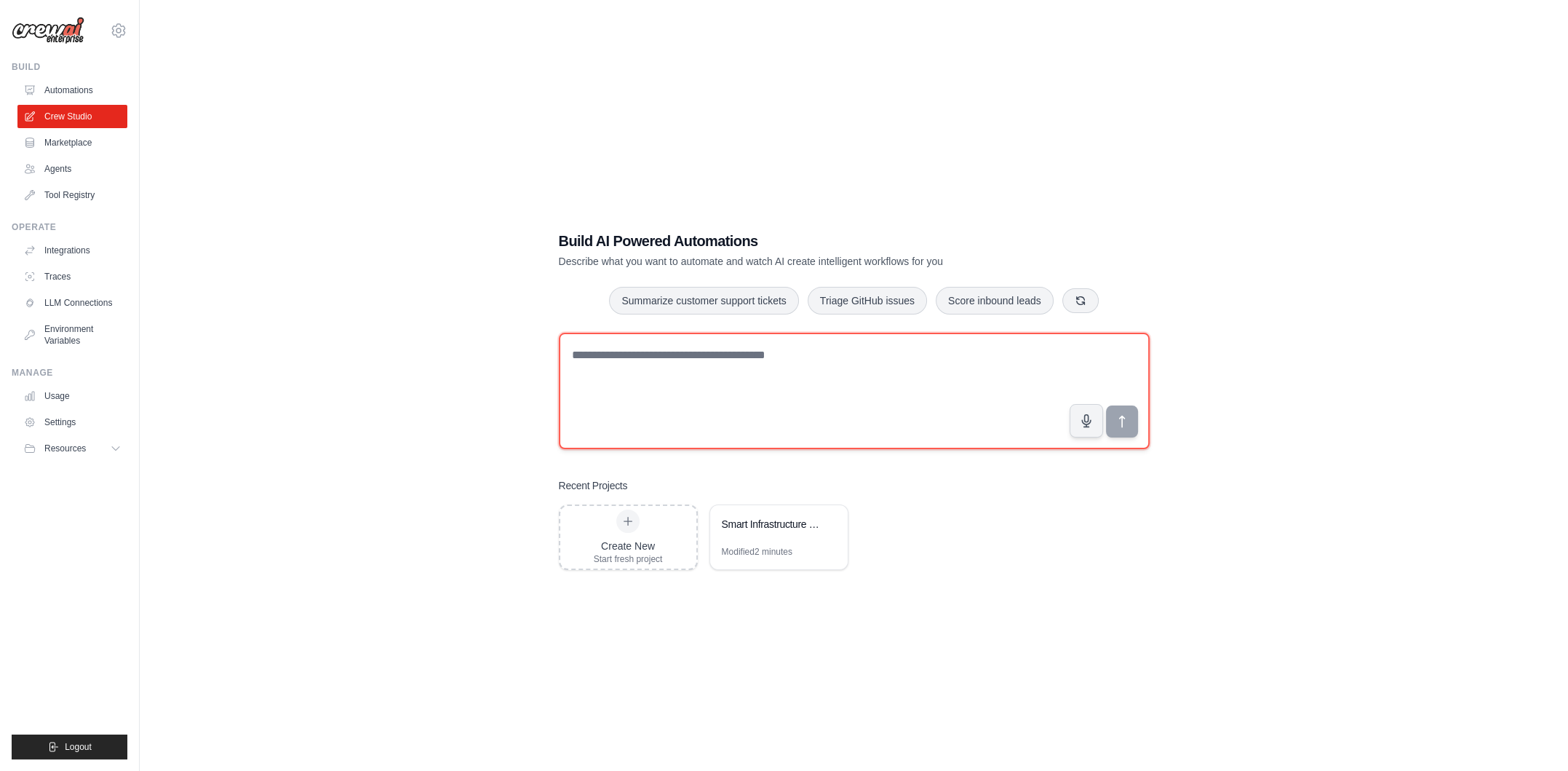
click at [703, 357] on textarea at bounding box center [855, 391] width 591 height 117
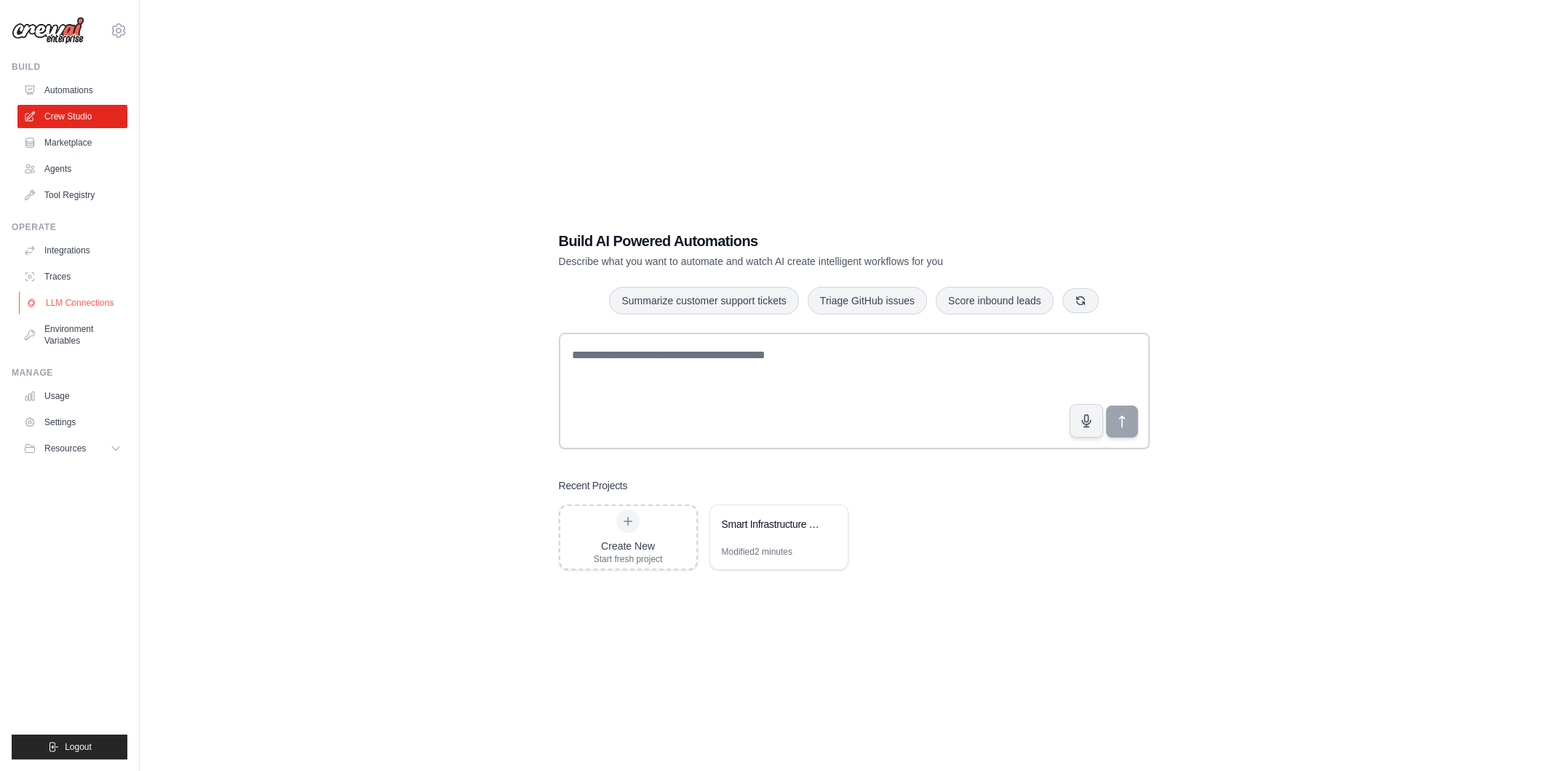
click at [100, 303] on link "LLM Connections" at bounding box center [74, 303] width 110 height 23
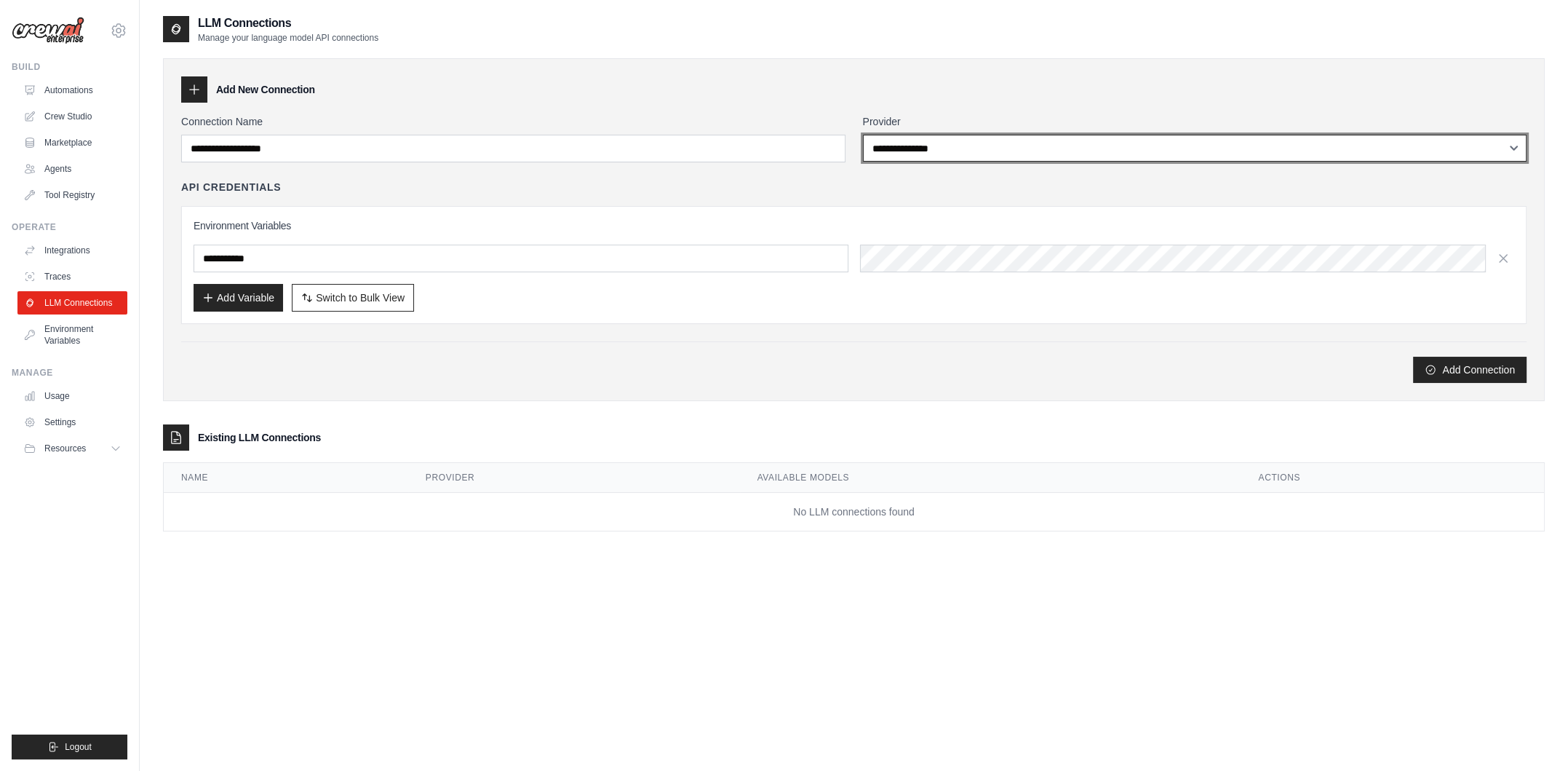
click at [977, 151] on select "**********" at bounding box center [1194, 148] width 664 height 27
